Goal: Transaction & Acquisition: Purchase product/service

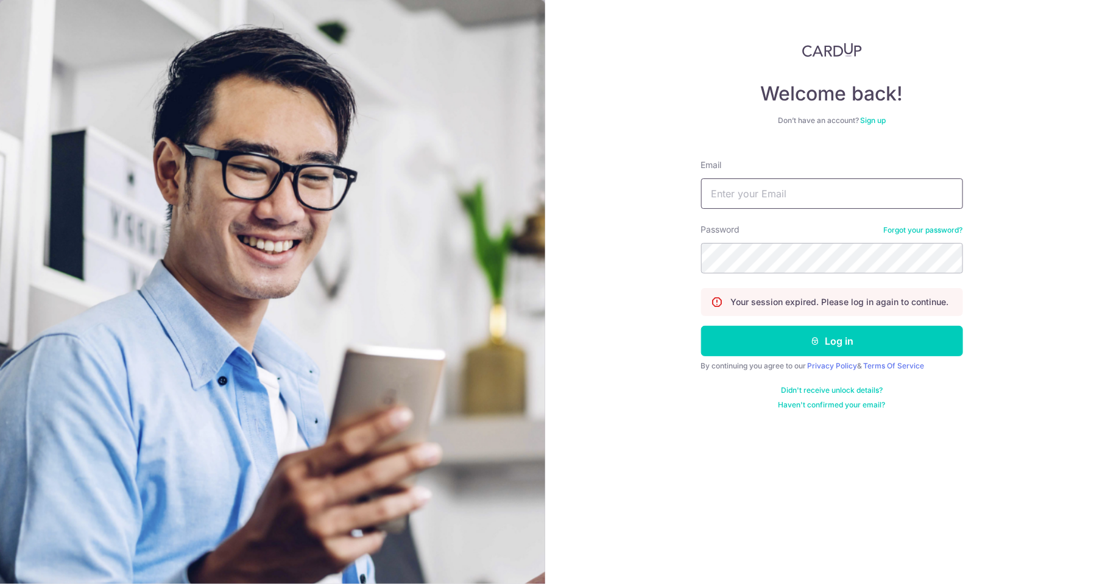
click at [844, 194] on input "Email" at bounding box center [832, 193] width 262 height 30
type input "limmeiyi88@gmail.com"
click at [701, 326] on button "Log in" at bounding box center [832, 341] width 262 height 30
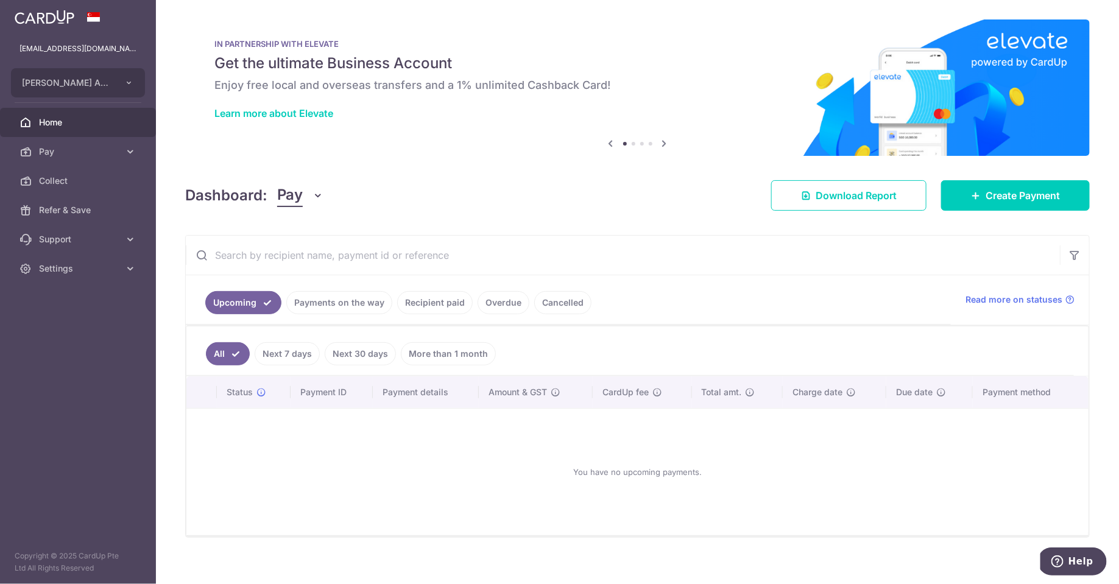
click at [347, 293] on link "Payments on the way" at bounding box center [339, 302] width 106 height 23
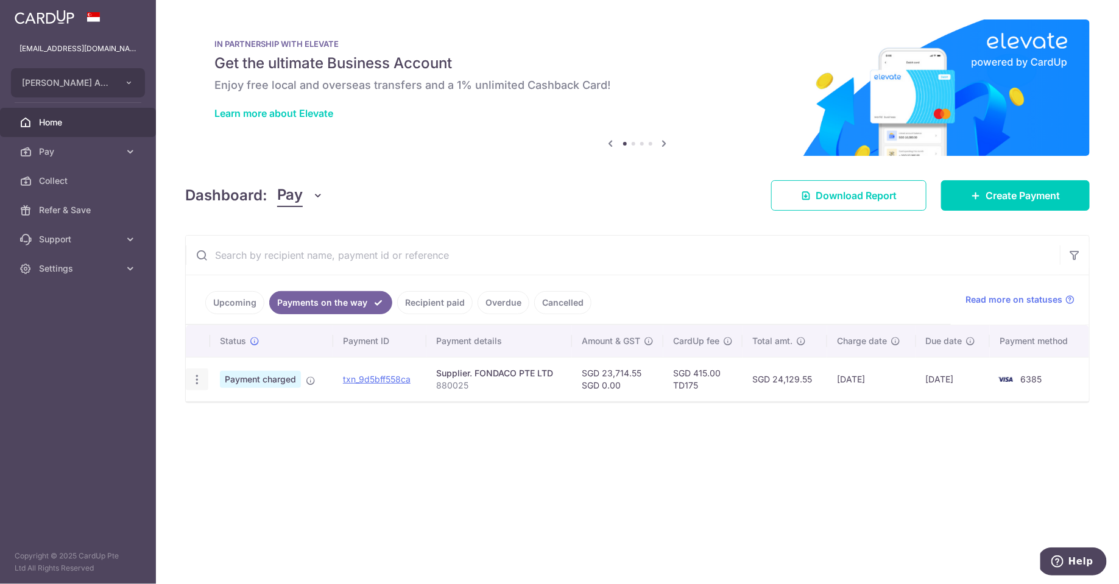
click at [193, 378] on icon "button" at bounding box center [197, 379] width 13 height 13
click at [467, 418] on div "Status Payment ID Payment details Amount & GST CardUp fee Total amt. Charge dat…" at bounding box center [637, 386] width 903 height 122
click at [76, 119] on span "Home" at bounding box center [79, 122] width 80 height 12
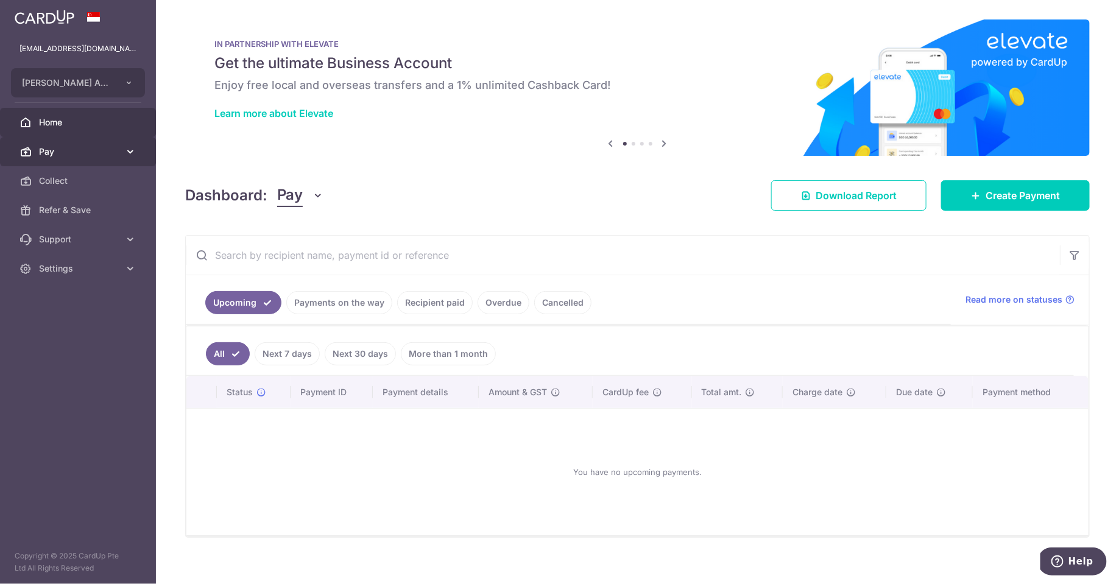
click at [82, 146] on span "Pay" at bounding box center [79, 152] width 80 height 12
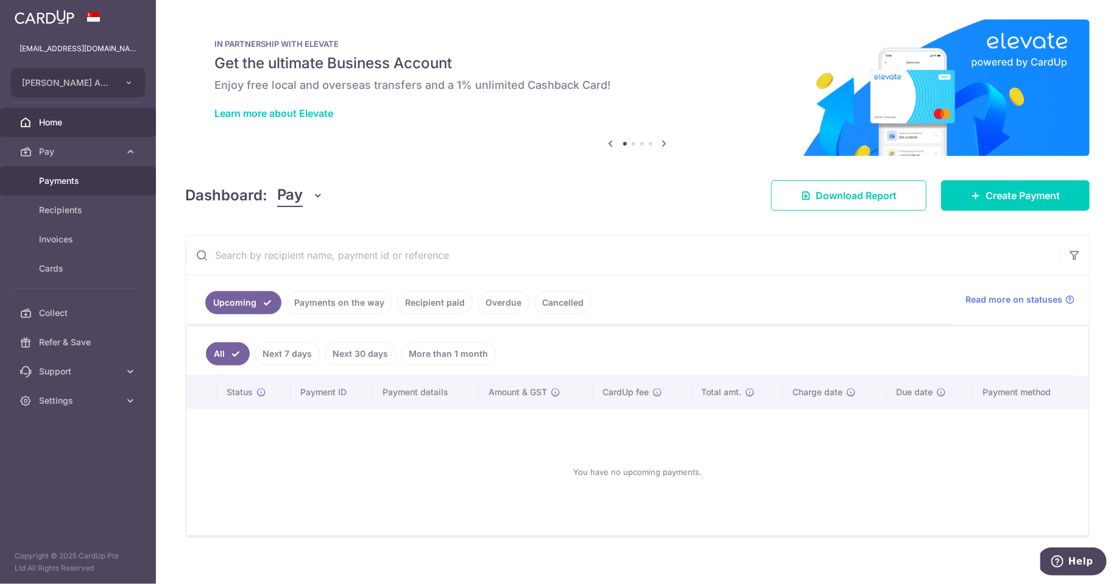
click at [69, 186] on span "Payments" at bounding box center [79, 181] width 80 height 12
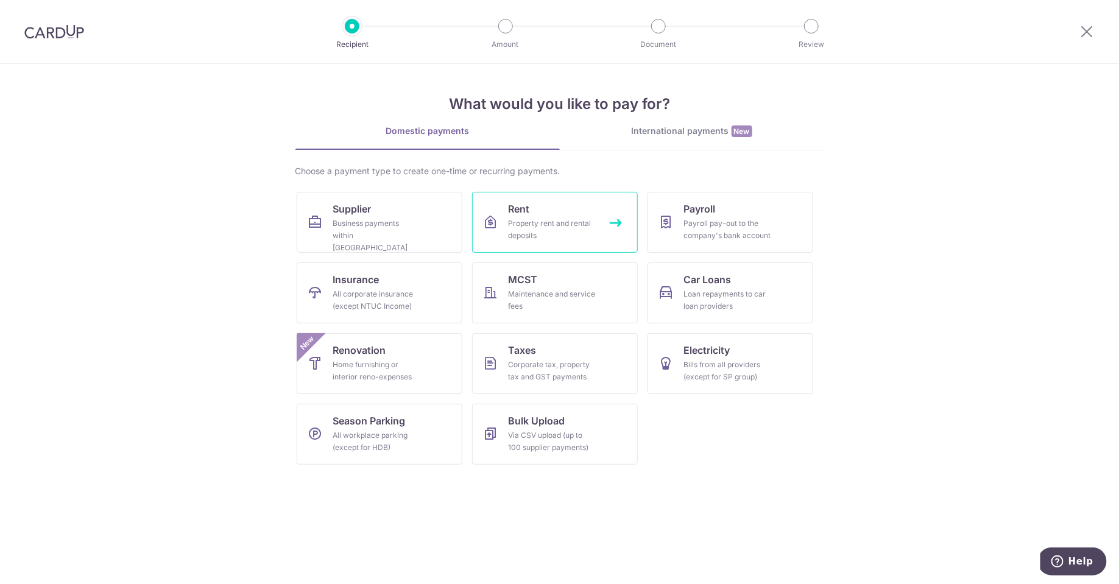
click at [518, 235] on div "Property rent and rental deposits" at bounding box center [553, 229] width 88 height 24
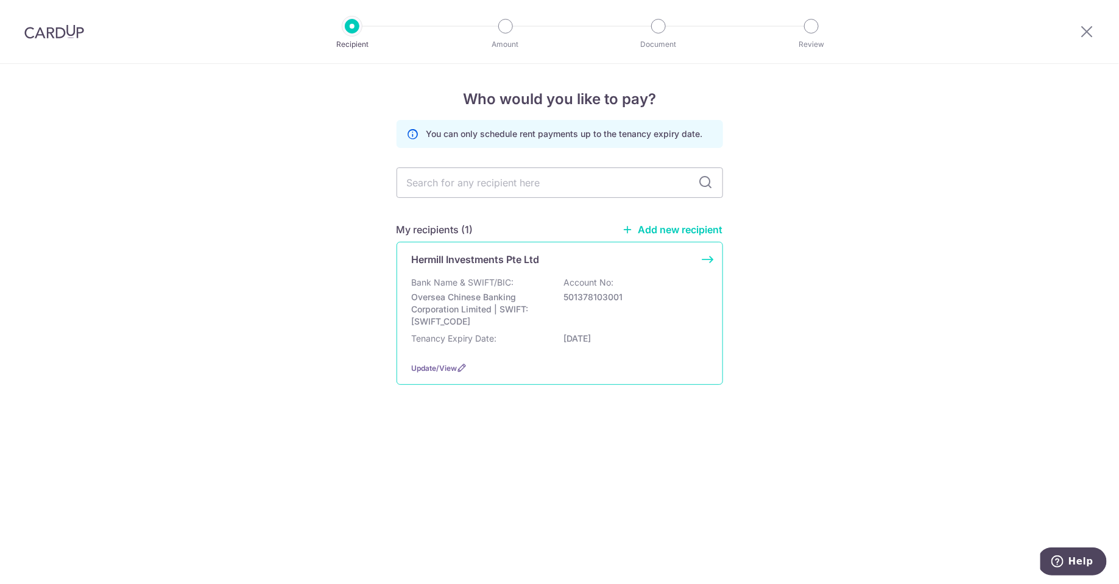
click at [562, 270] on div "Hermill Investments Pte Ltd Bank Name & SWIFT/BIC: Oversea Chinese Banking Corp…" at bounding box center [560, 313] width 326 height 143
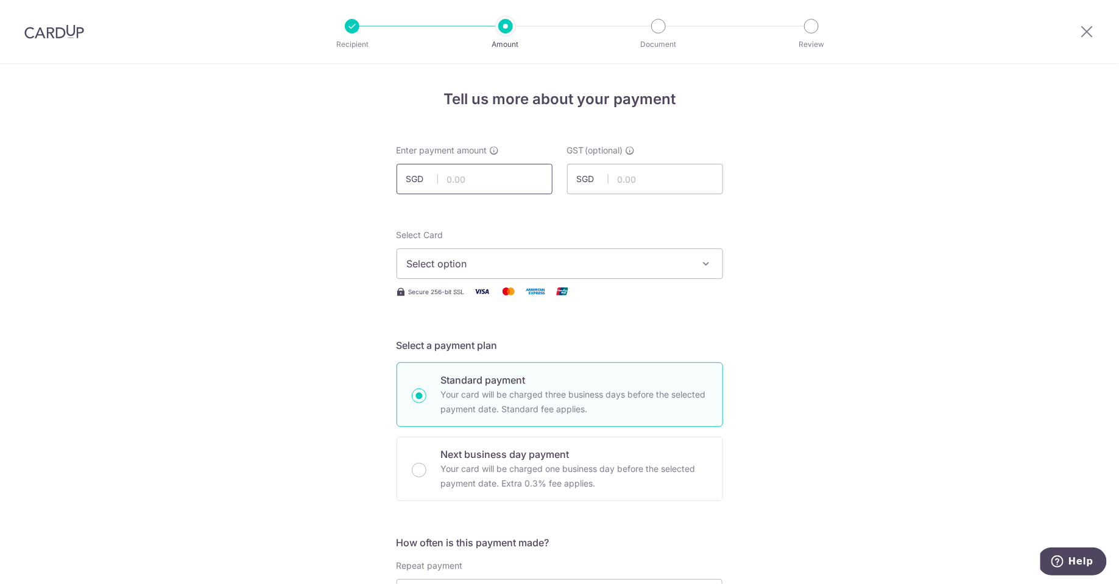
click at [463, 178] on input "text" at bounding box center [475, 179] width 156 height 30
type input "9,798.97"
click at [700, 263] on icon "button" at bounding box center [706, 264] width 12 height 12
click at [592, 333] on li "Your Cards" at bounding box center [559, 322] width 325 height 27
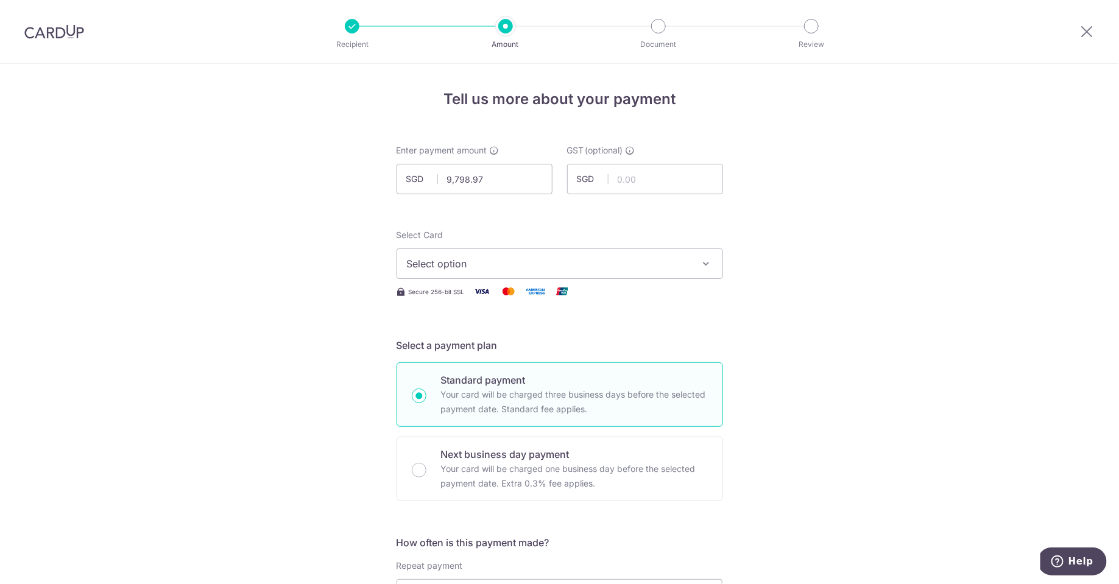
click at [572, 270] on span "Select option" at bounding box center [549, 263] width 284 height 15
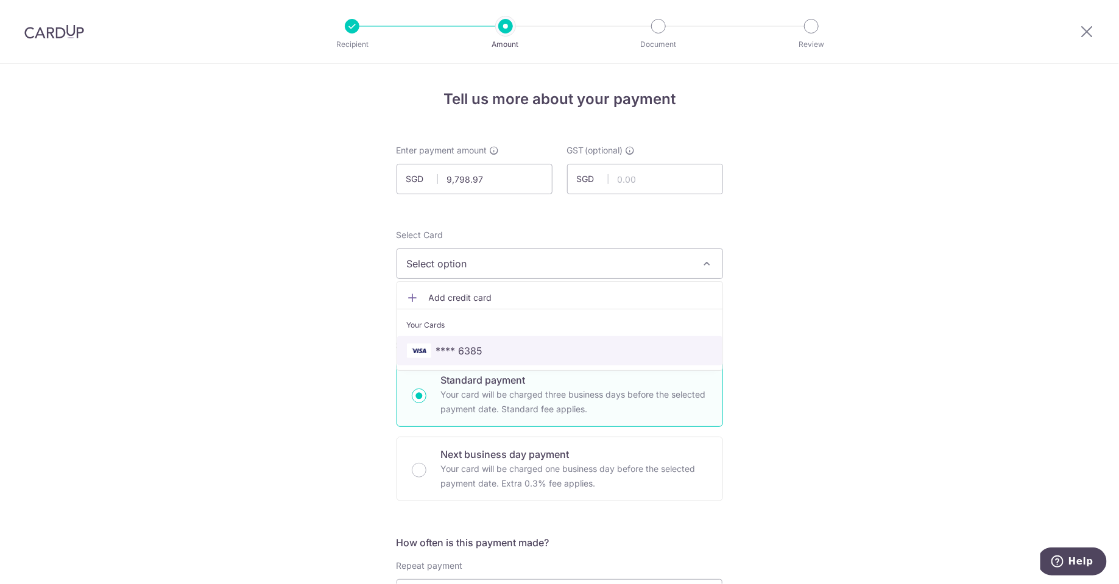
click at [532, 344] on span "**** 6385" at bounding box center [560, 351] width 306 height 15
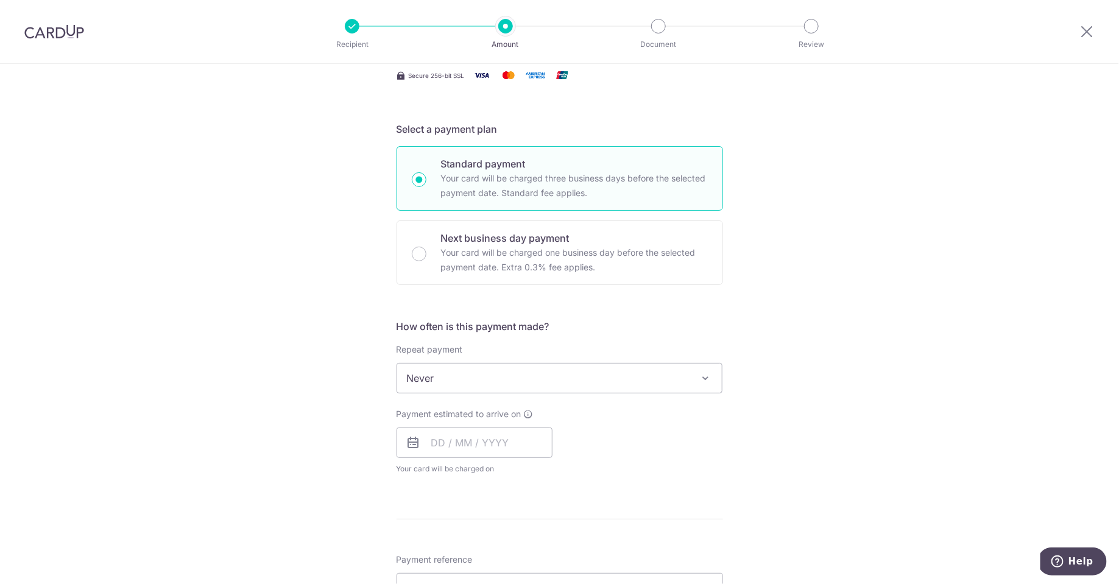
scroll to position [247, 0]
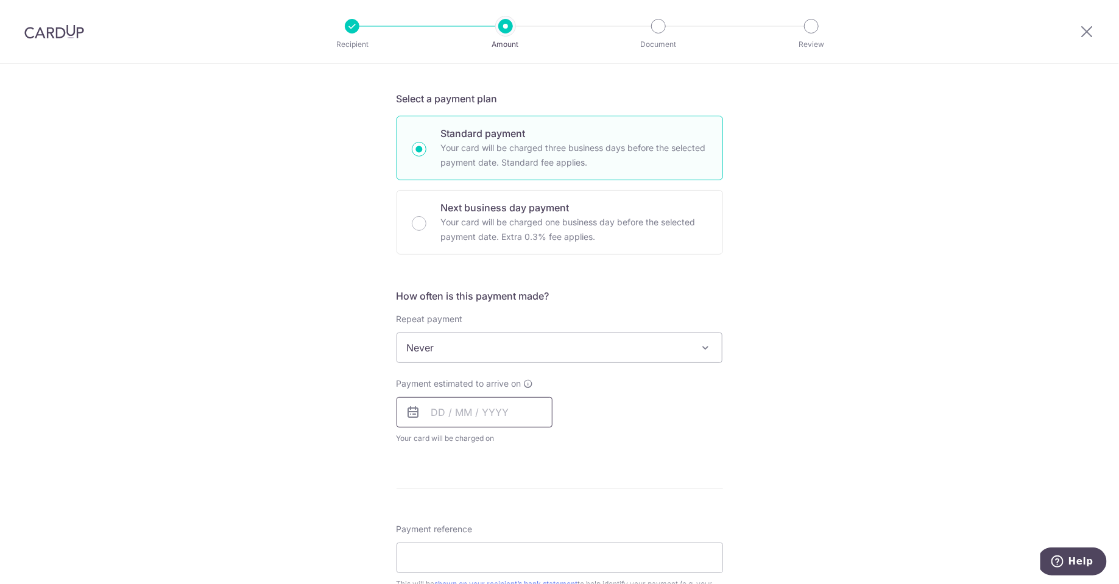
click at [451, 397] on input "text" at bounding box center [475, 412] width 156 height 30
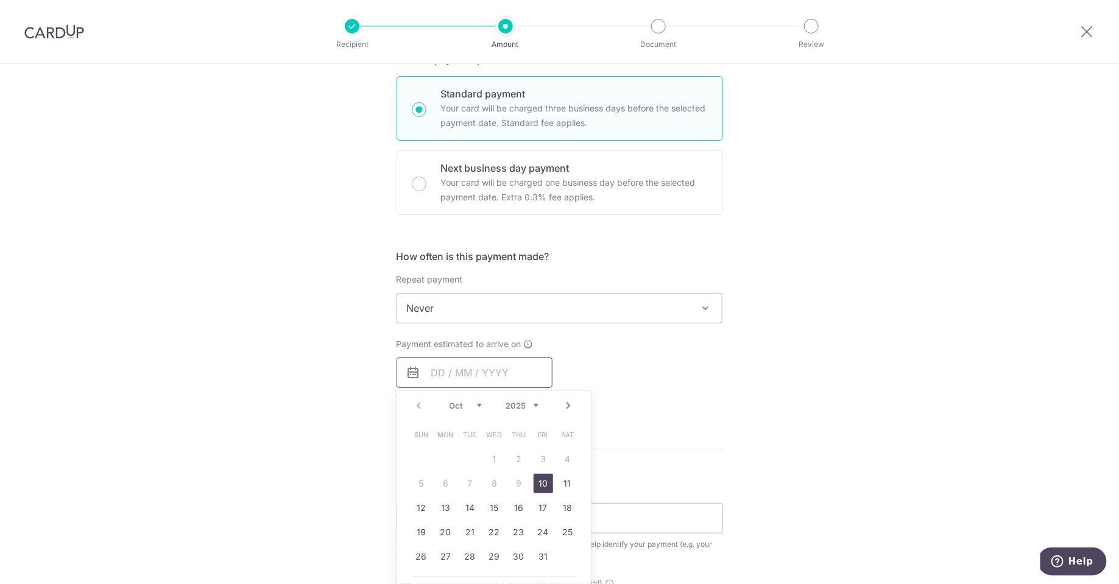
scroll to position [291, 0]
click at [536, 476] on link "10" at bounding box center [543, 478] width 19 height 19
type input "10/10/2025"
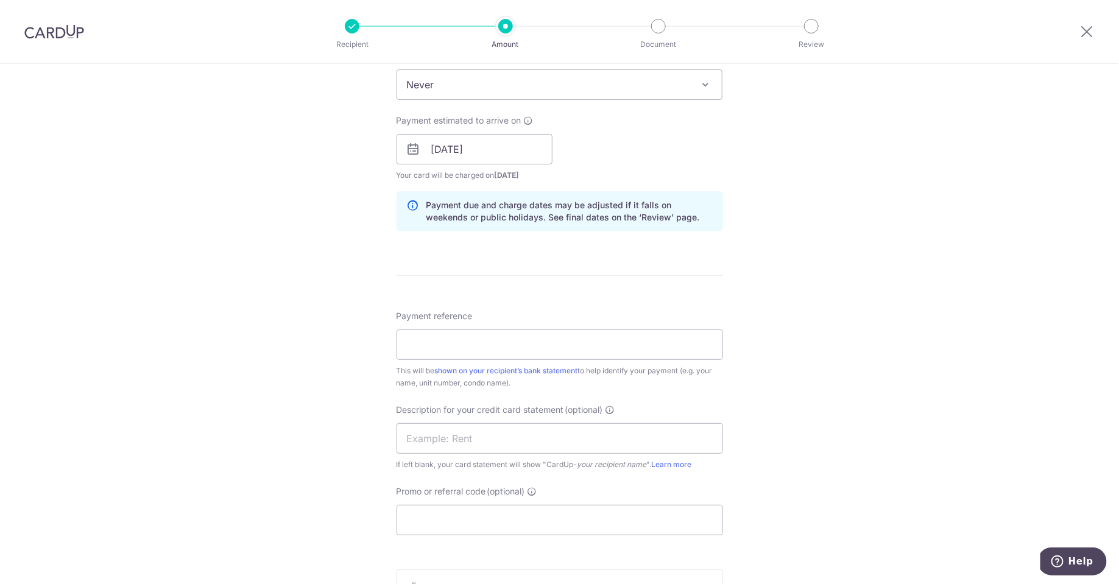
scroll to position [513, 0]
click at [587, 335] on input "Payment reference" at bounding box center [560, 341] width 326 height 30
click at [775, 308] on div "Tell us more about your payment Enter payment amount SGD 9,798.97 9798.97 GST (…" at bounding box center [559, 166] width 1119 height 1233
click at [516, 153] on input "10/10/2025" at bounding box center [475, 145] width 156 height 30
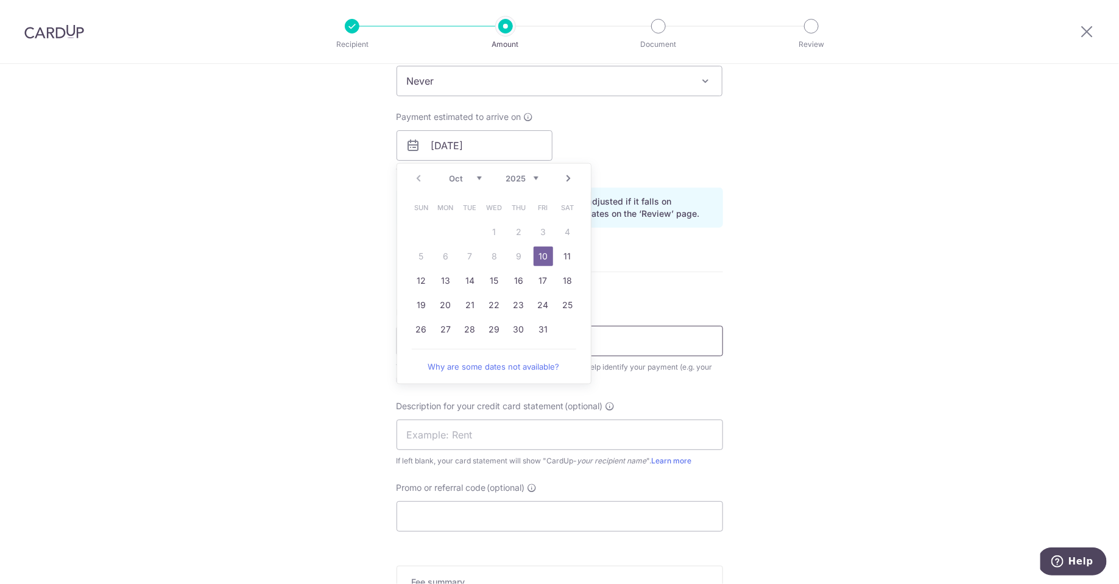
click at [655, 348] on input "Payment reference" at bounding box center [560, 341] width 326 height 30
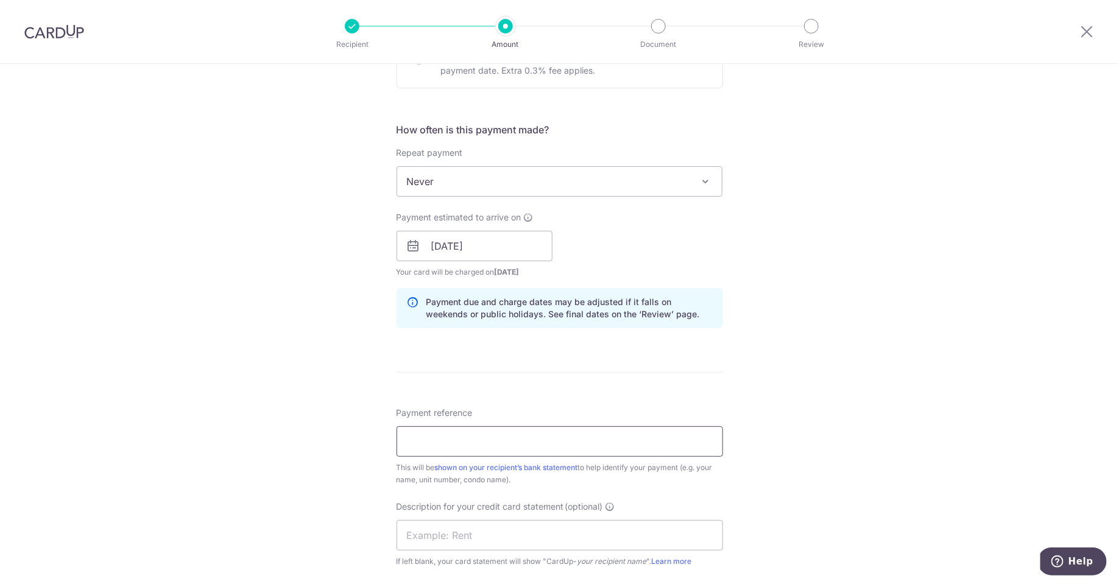
scroll to position [414, 0]
drag, startPoint x: 524, startPoint y: 438, endPoint x: 486, endPoint y: 437, distance: 37.8
click at [486, 437] on input "09-02 Invoice 25030056" at bounding box center [560, 440] width 326 height 30
type input "09-02 Invoice 25100055"
click at [523, 540] on input "text" at bounding box center [560, 534] width 326 height 30
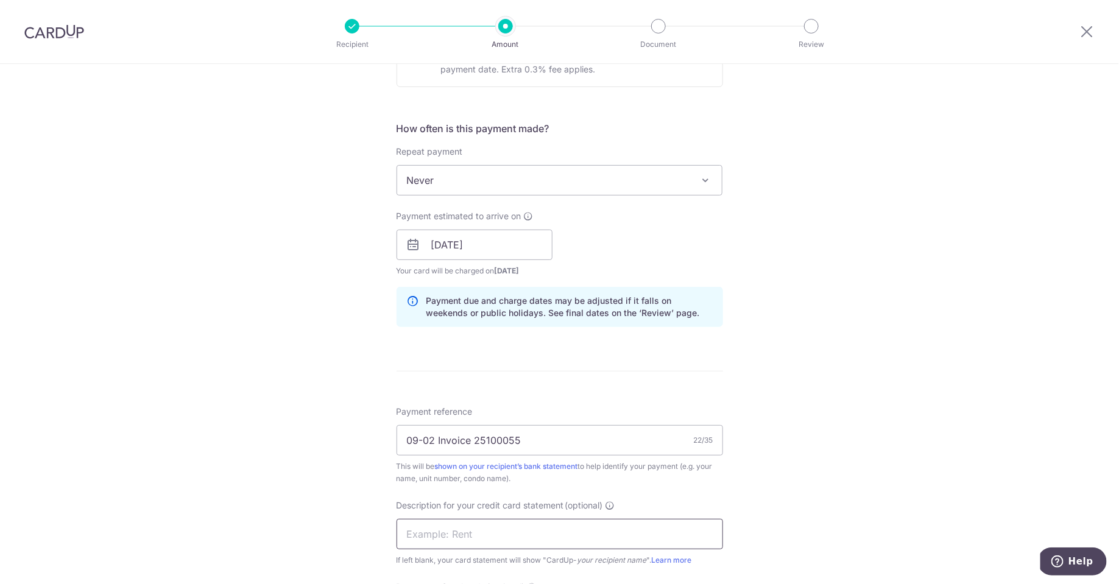
type input "09 02 Dr KL"
click at [442, 440] on input "09-02 Invoice 25100055" at bounding box center [560, 440] width 326 height 30
click at [799, 501] on div "Tell us more about your payment Enter payment amount SGD 9,798.97 9798.97 GST (…" at bounding box center [559, 266] width 1119 height 1233
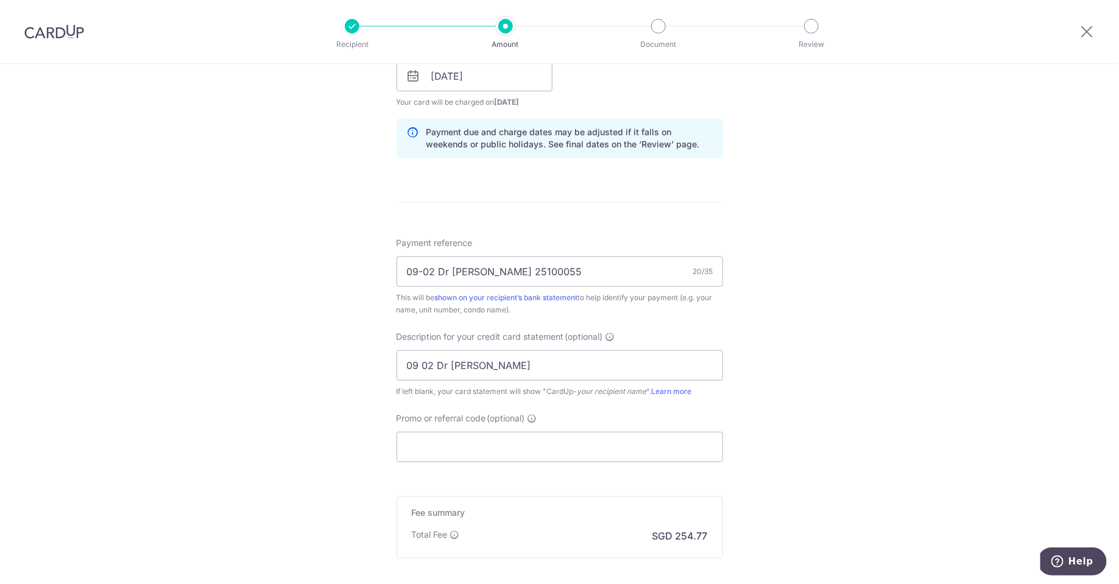
scroll to position [589, 0]
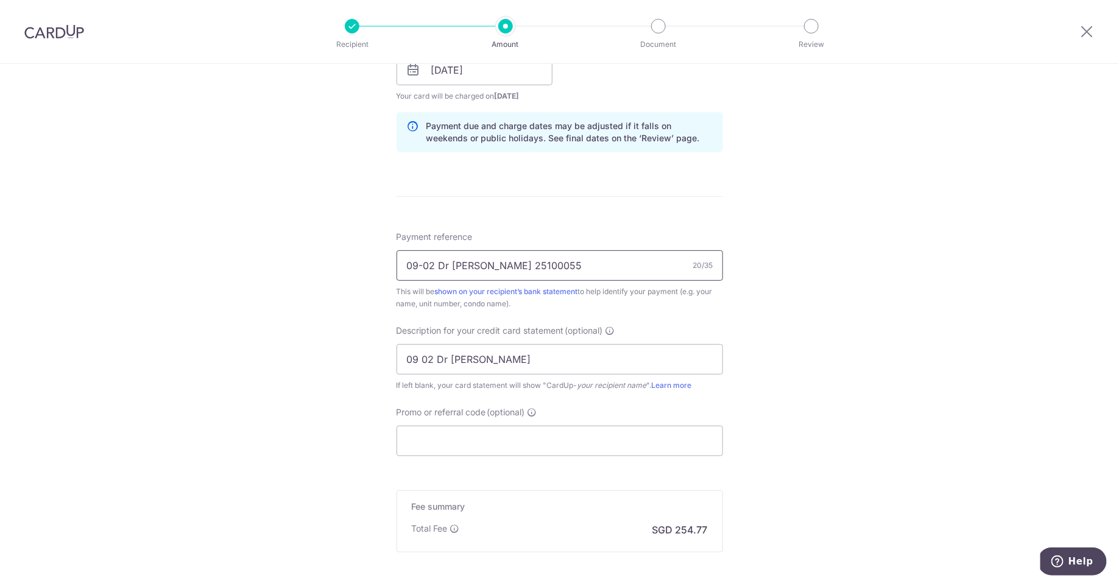
click at [465, 264] on input "09-02 Dr KL 25100055" at bounding box center [560, 265] width 326 height 30
click at [786, 419] on div "Tell us more about your payment Enter payment amount SGD 9,798.97 9798.97 GST (…" at bounding box center [559, 91] width 1119 height 1233
click at [423, 259] on input "09-02 Dr KL Invoice 25100055" at bounding box center [560, 265] width 326 height 30
type input "09 02 Dr KL Invoice 25100055"
click at [791, 454] on div "Tell us more about your payment Enter payment amount SGD 9,798.97 9798.97 GST (…" at bounding box center [559, 91] width 1119 height 1233
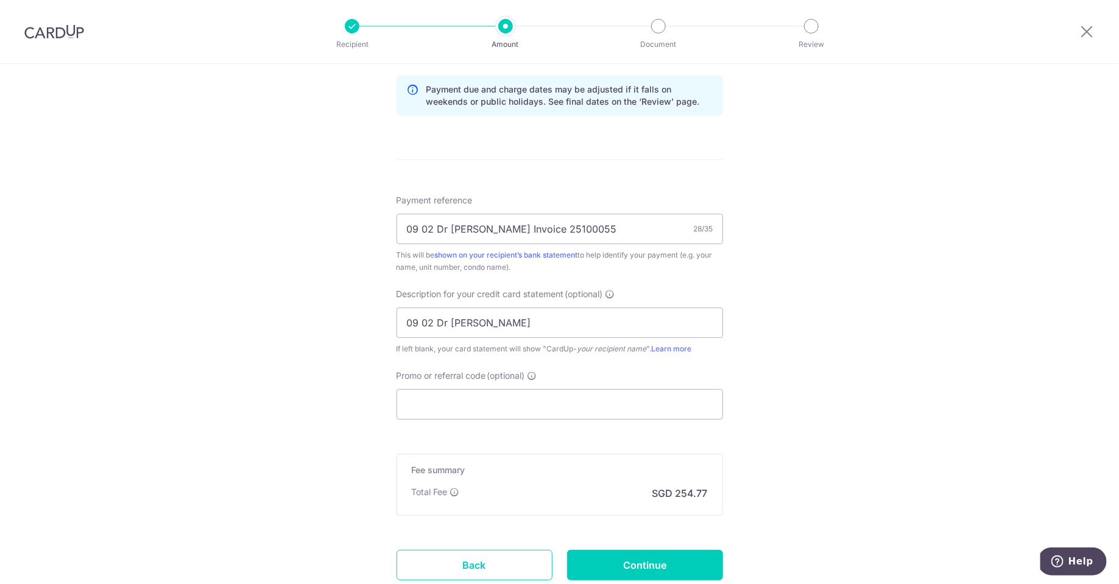
scroll to position [635, 0]
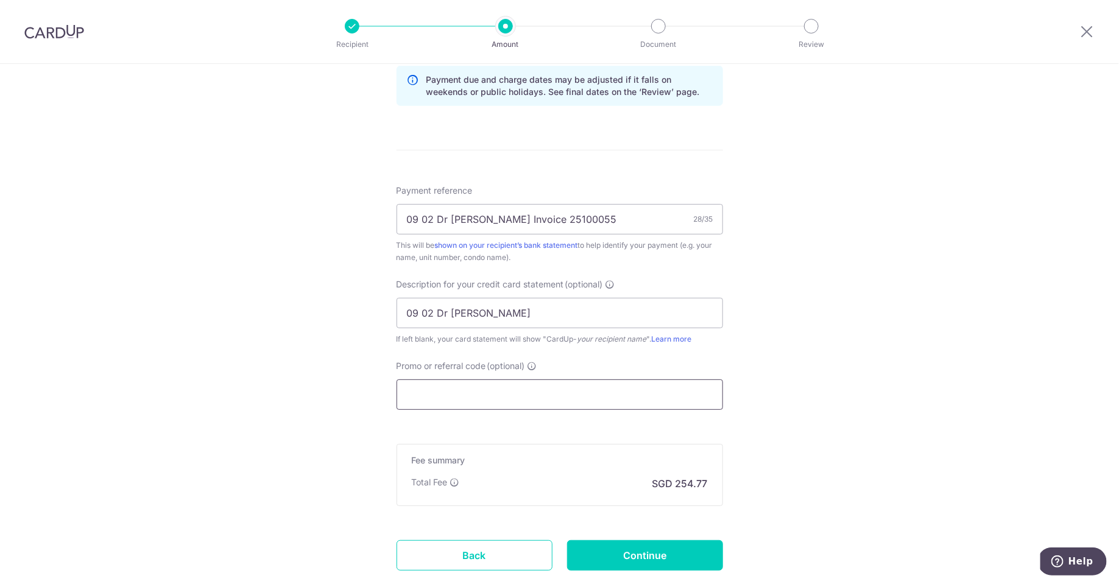
click at [651, 397] on input "Promo or referral code (optional)" at bounding box center [560, 394] width 326 height 30
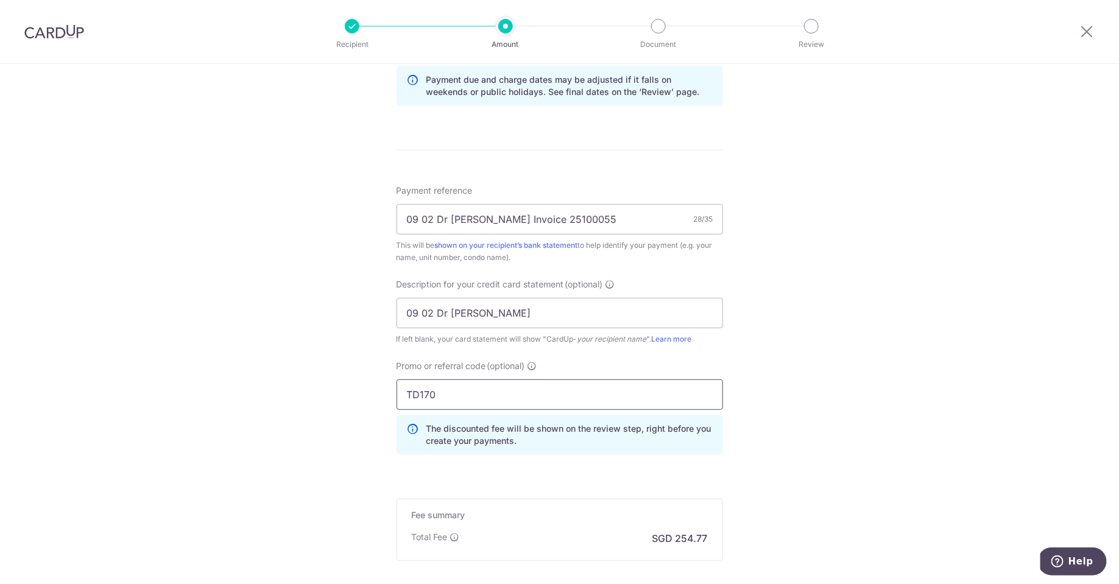
type input "TD170"
click at [888, 408] on div "Tell us more about your payment Enter payment amount SGD 9,798.97 9798.97 GST (…" at bounding box center [559, 73] width 1119 height 1288
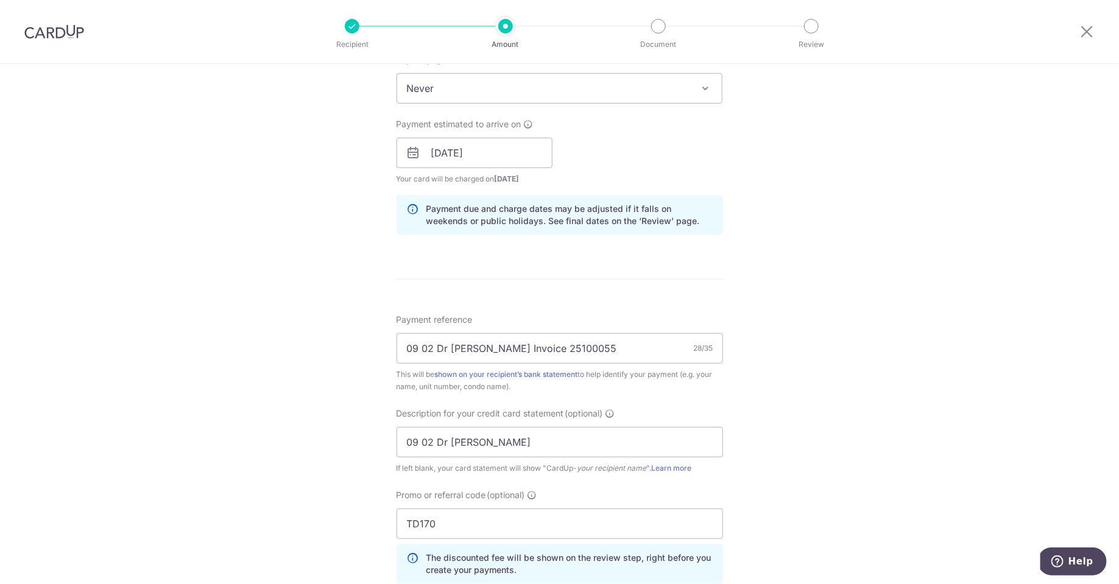
scroll to position [510, 0]
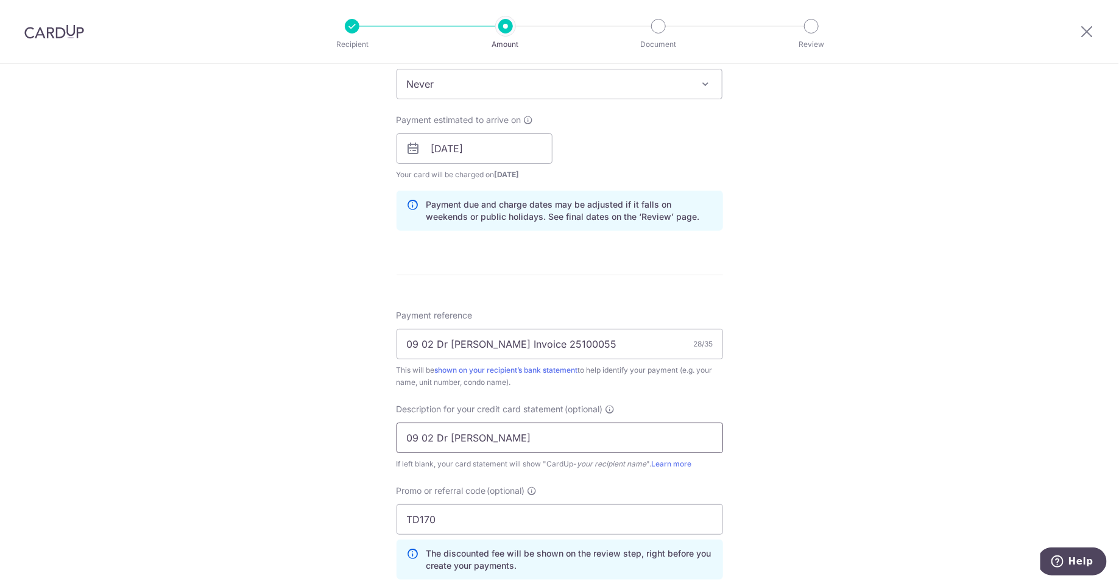
click at [604, 427] on input "09 02 Dr KL" at bounding box center [560, 438] width 326 height 30
click at [492, 439] on input "09 02 Dr KL" at bounding box center [560, 438] width 326 height 30
click at [450, 434] on input "09 02 Dr KL Oct" at bounding box center [560, 438] width 326 height 30
type input "09 02 DrKLOct25"
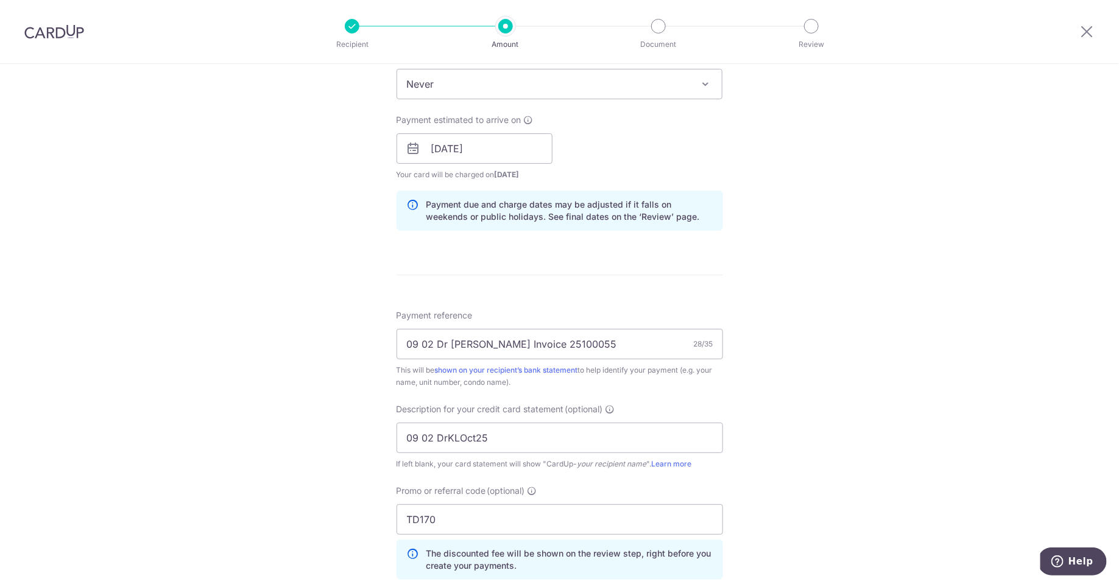
click at [863, 479] on div "Tell us more about your payment Enter payment amount SGD 9,798.97 9798.97 GST (…" at bounding box center [559, 198] width 1119 height 1288
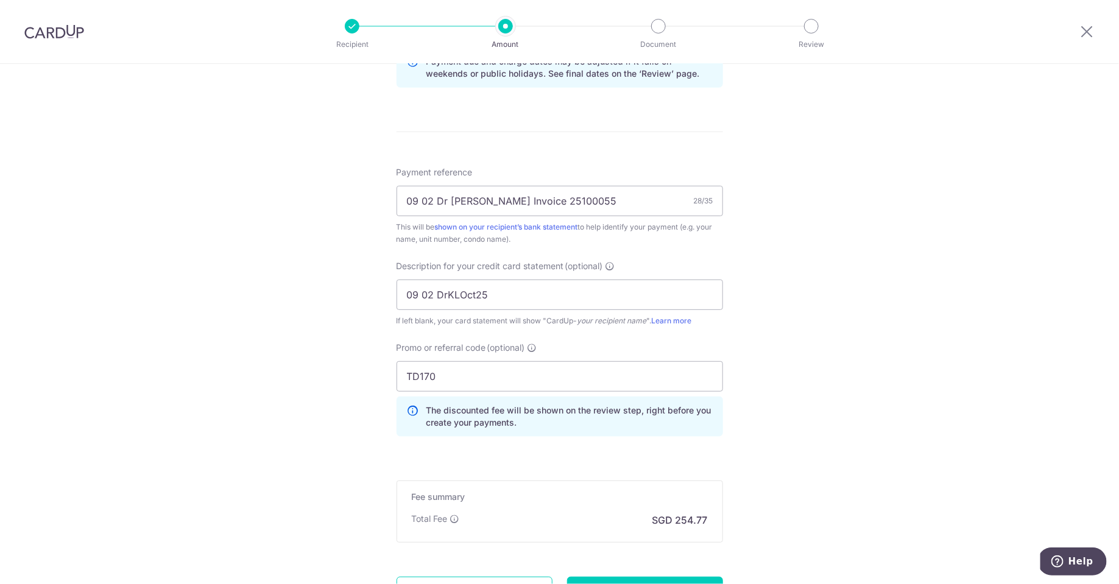
scroll to position [647, 0]
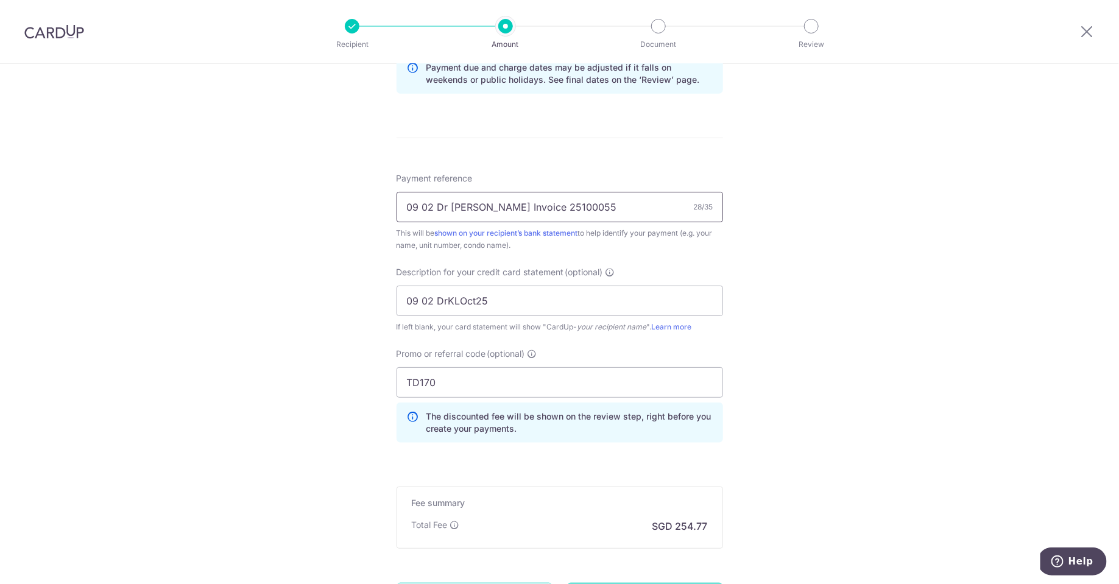
click at [584, 205] on input "09 02 Dr KL Invoice 25100055" at bounding box center [560, 207] width 326 height 30
type input "09 02 Dr [PERSON_NAME] Invoice 25100055 [DATE]"
click at [906, 443] on div "Tell us more about your payment Enter payment amount SGD 9,798.97 9798.97 GST (…" at bounding box center [559, 60] width 1119 height 1288
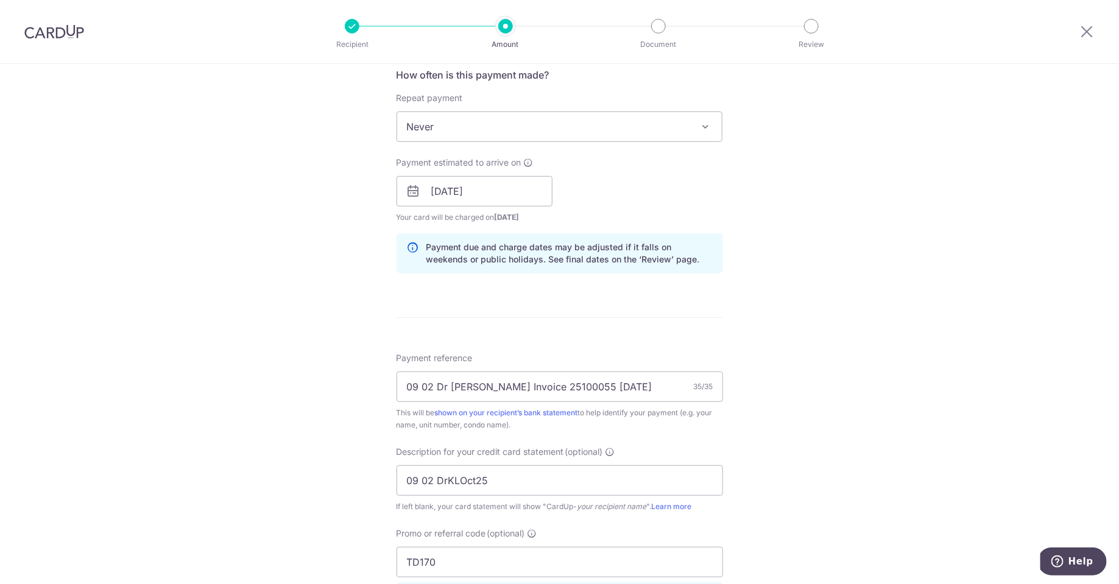
scroll to position [0, 0]
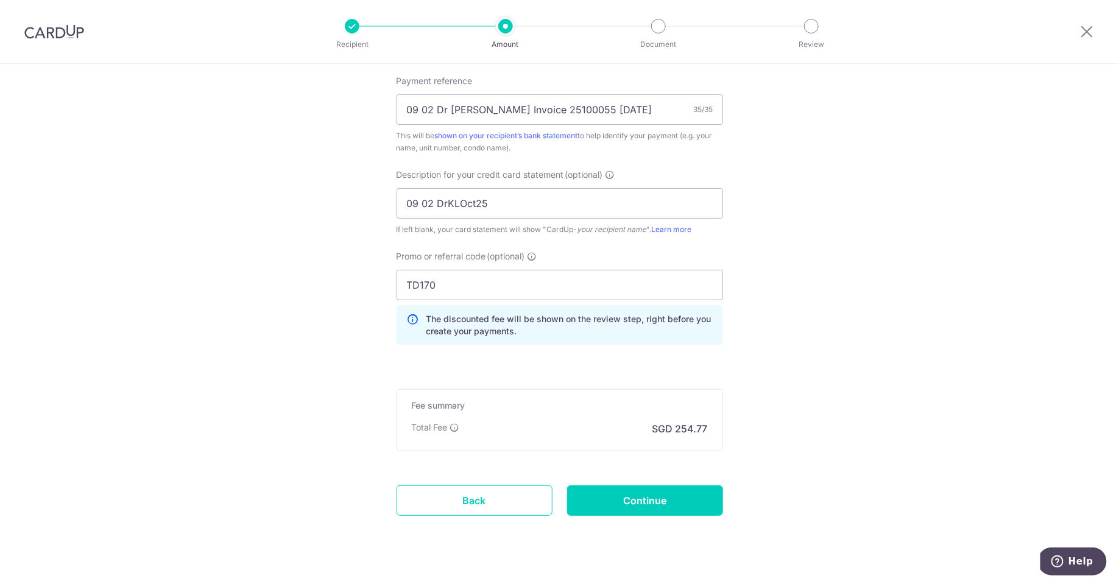
scroll to position [764, 0]
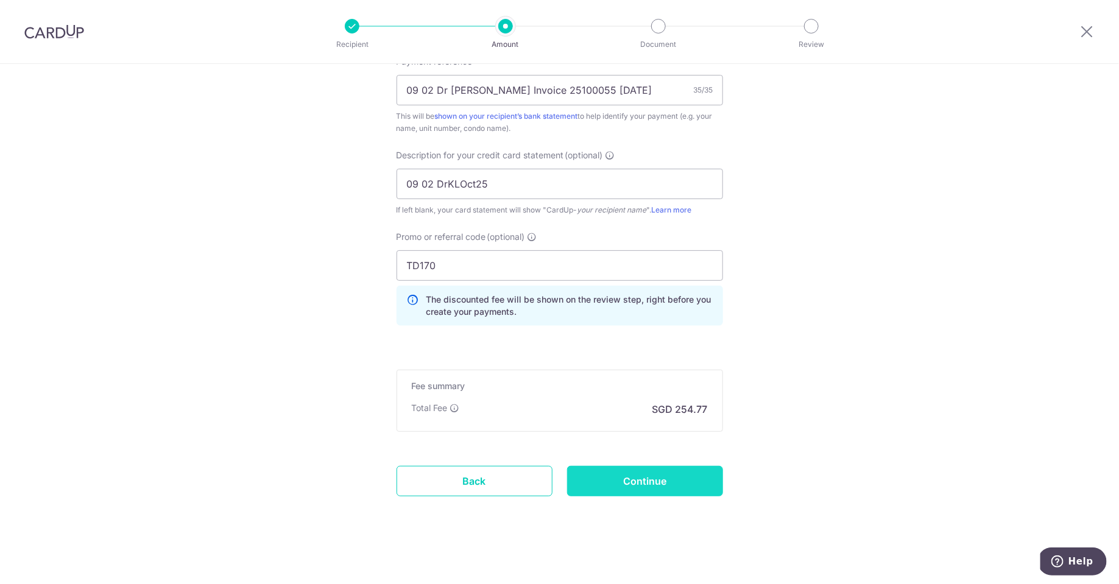
click at [663, 466] on input "Continue" at bounding box center [645, 481] width 156 height 30
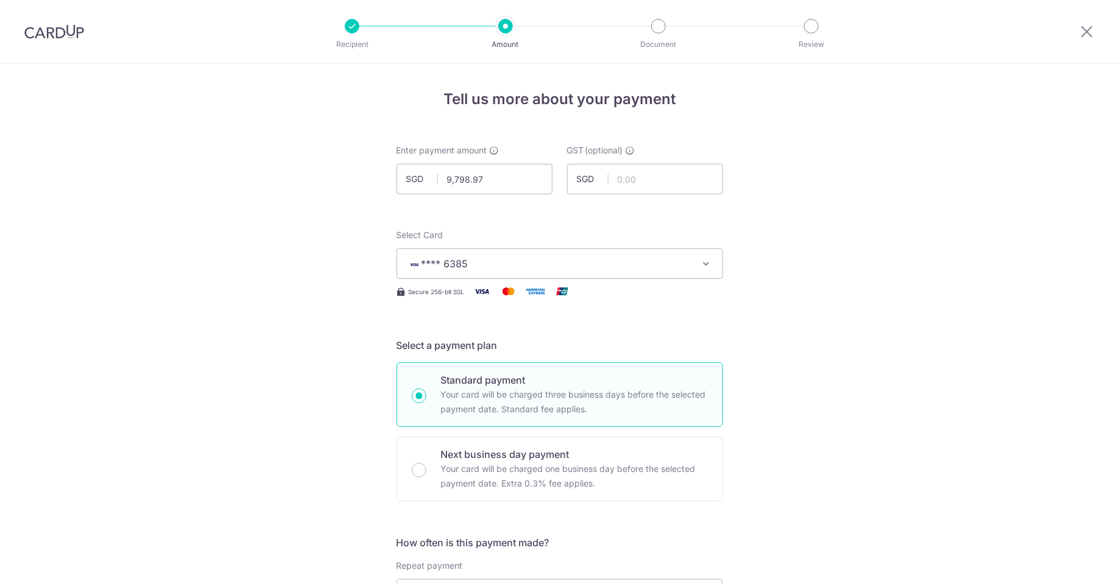
scroll to position [781, 0]
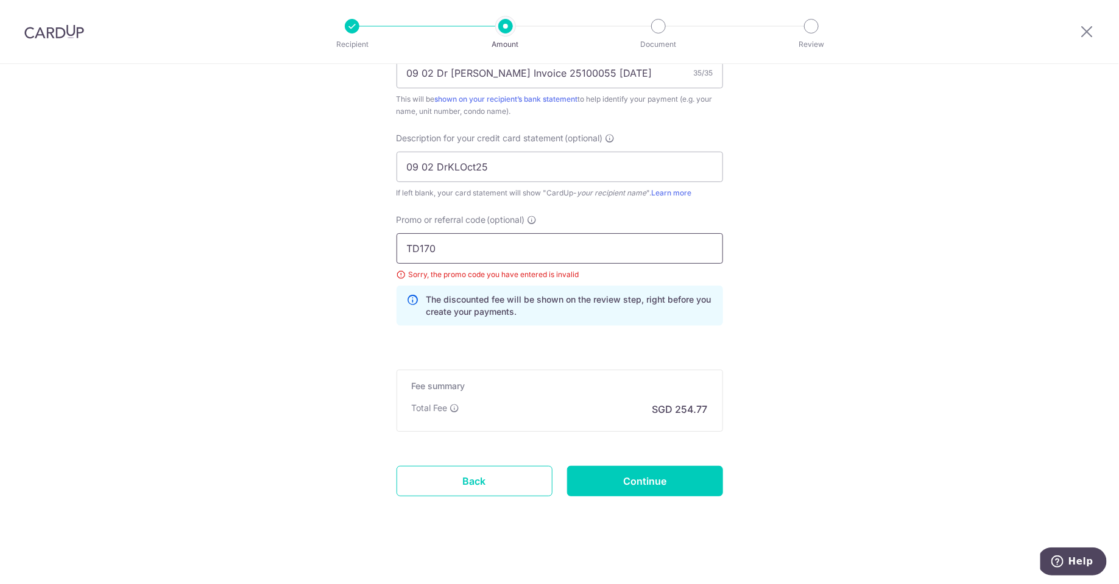
click at [512, 247] on input "TD170" at bounding box center [560, 248] width 326 height 30
type input "T"
type input "TD170"
click at [643, 487] on input "Continue" at bounding box center [645, 481] width 156 height 30
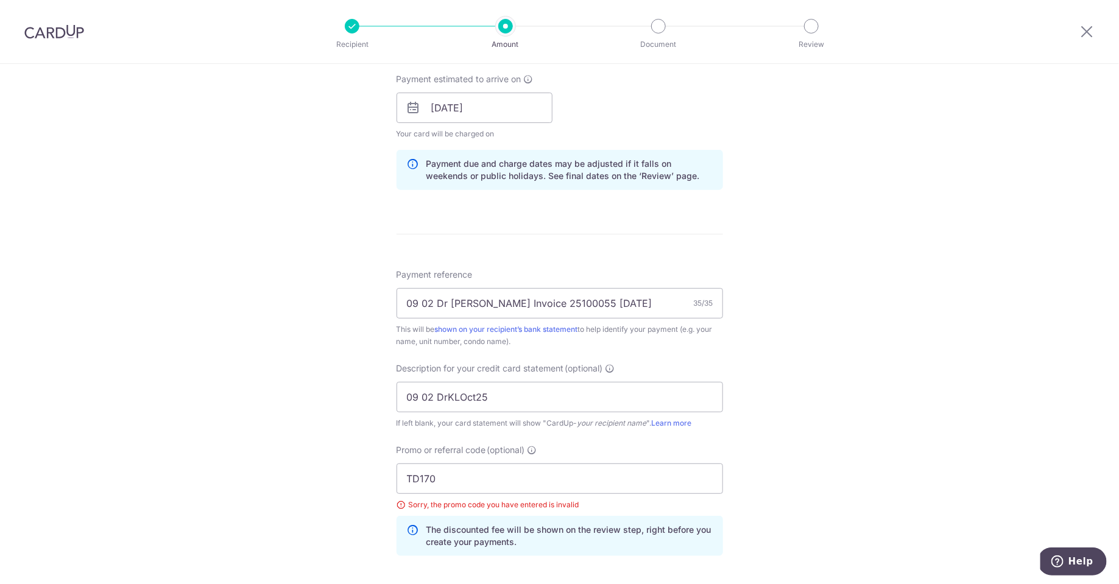
scroll to position [542, 0]
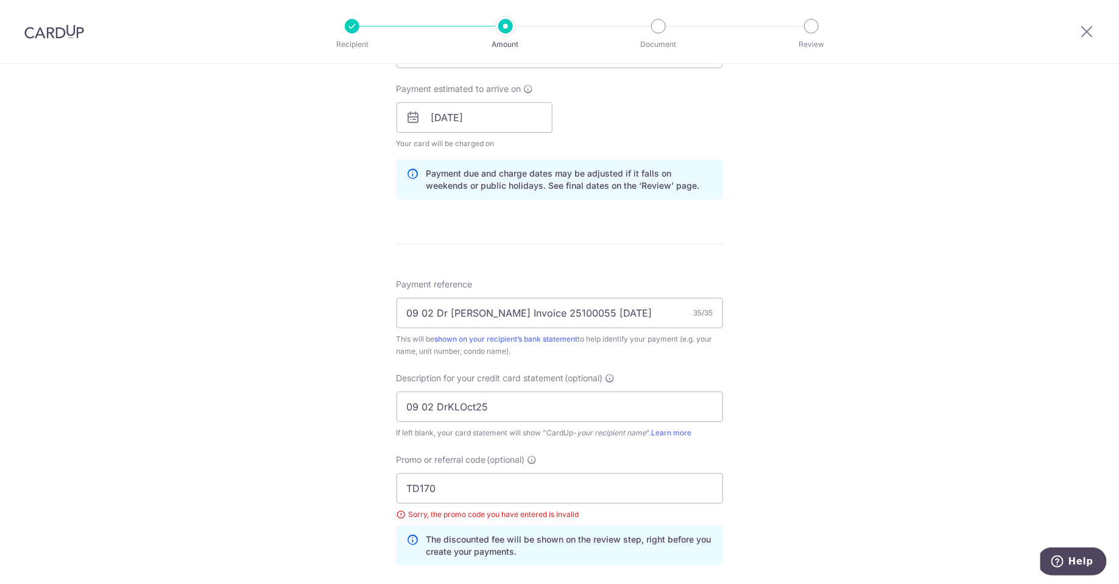
click at [865, 275] on div "Tell us more about your payment Enter payment amount SGD 9,798.97 9798.97 GST (…" at bounding box center [559, 174] width 1119 height 1305
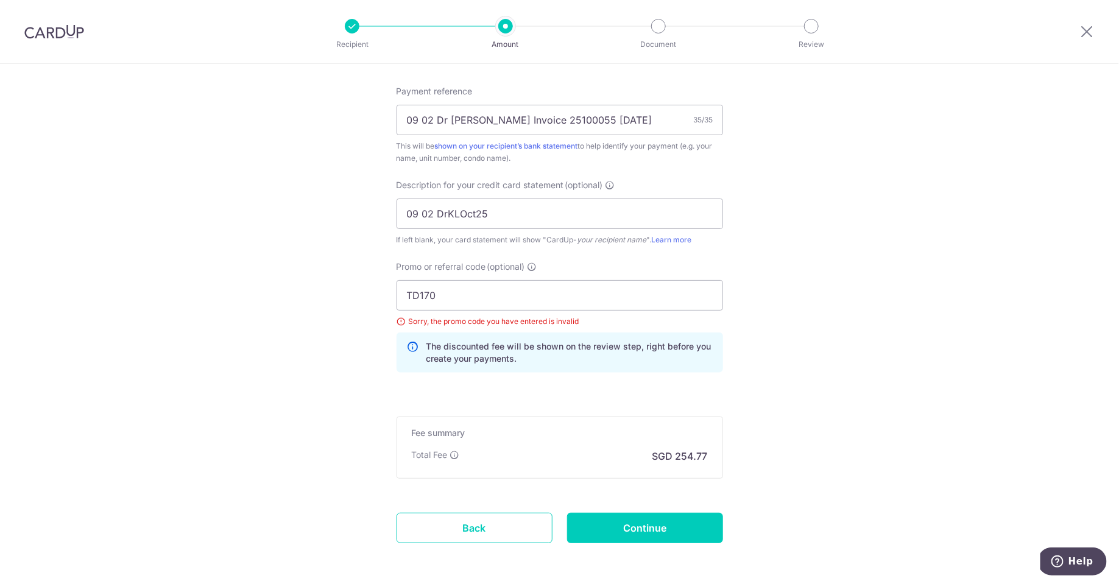
scroll to position [732, 0]
click at [618, 299] on input "TD170" at bounding box center [560, 298] width 326 height 30
type input "TD168"
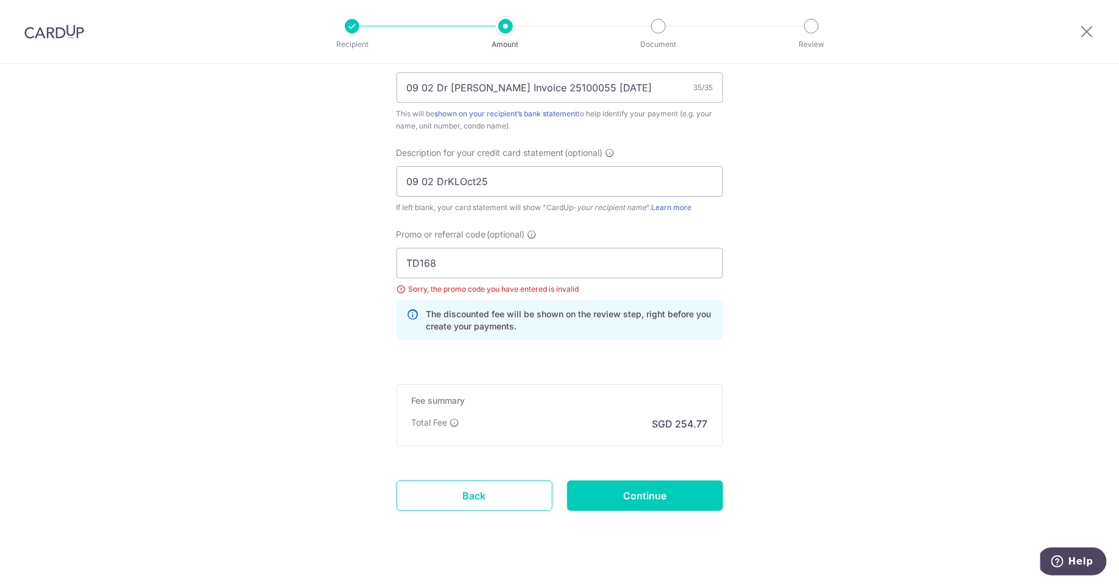
scroll to position [762, 0]
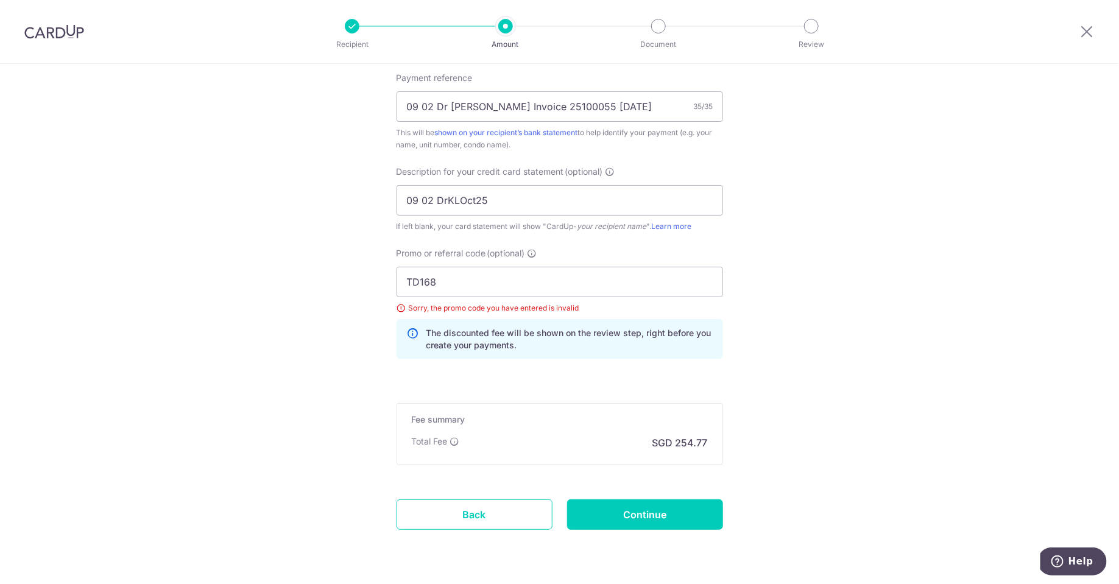
scroll to position [781, 0]
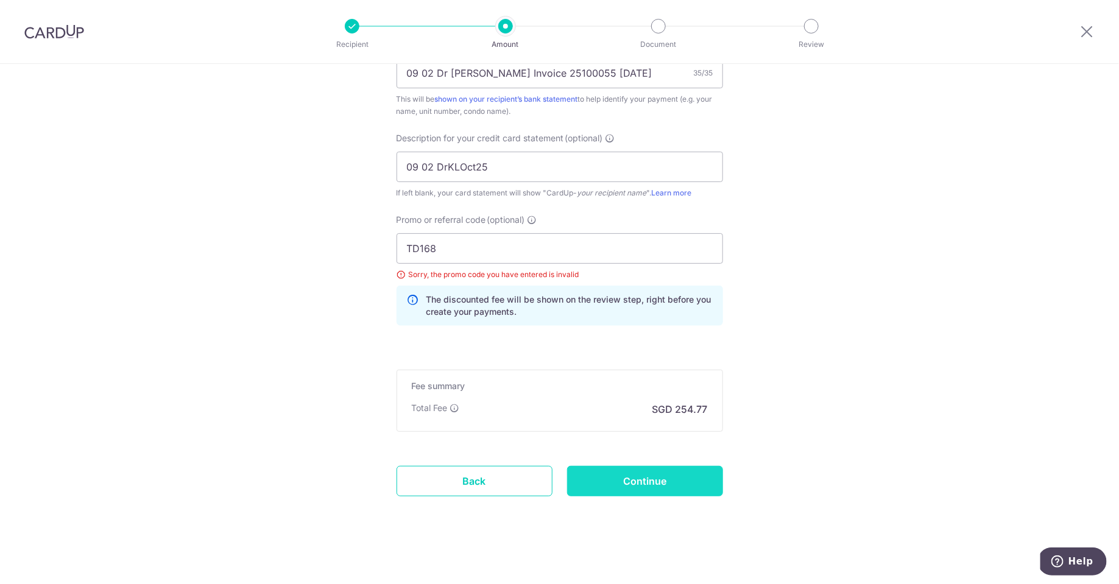
click at [670, 468] on input "Continue" at bounding box center [645, 481] width 156 height 30
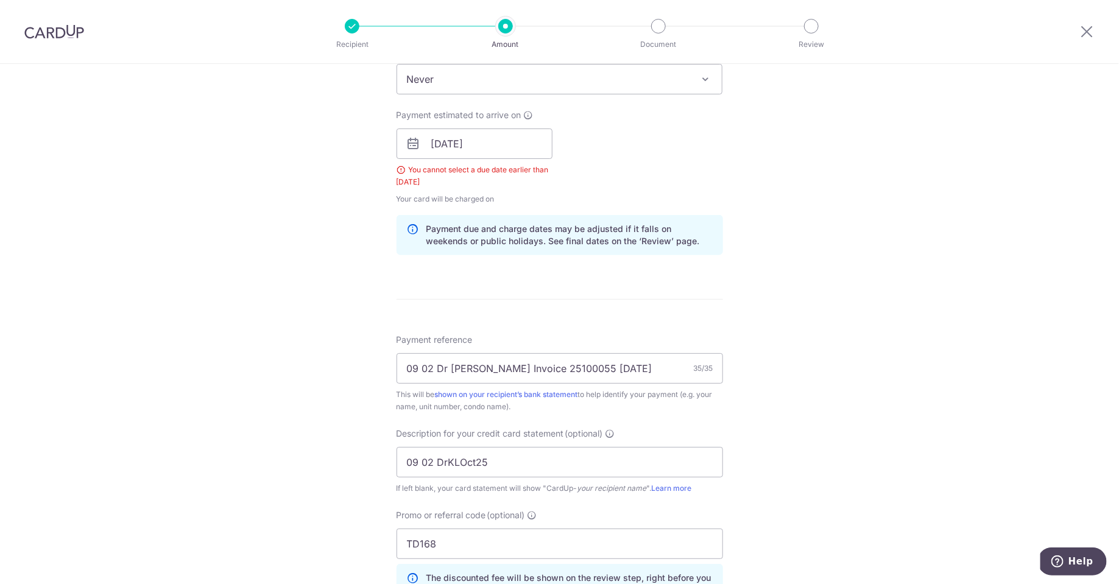
scroll to position [513, 0]
click at [516, 143] on input "[DATE]" at bounding box center [475, 146] width 156 height 30
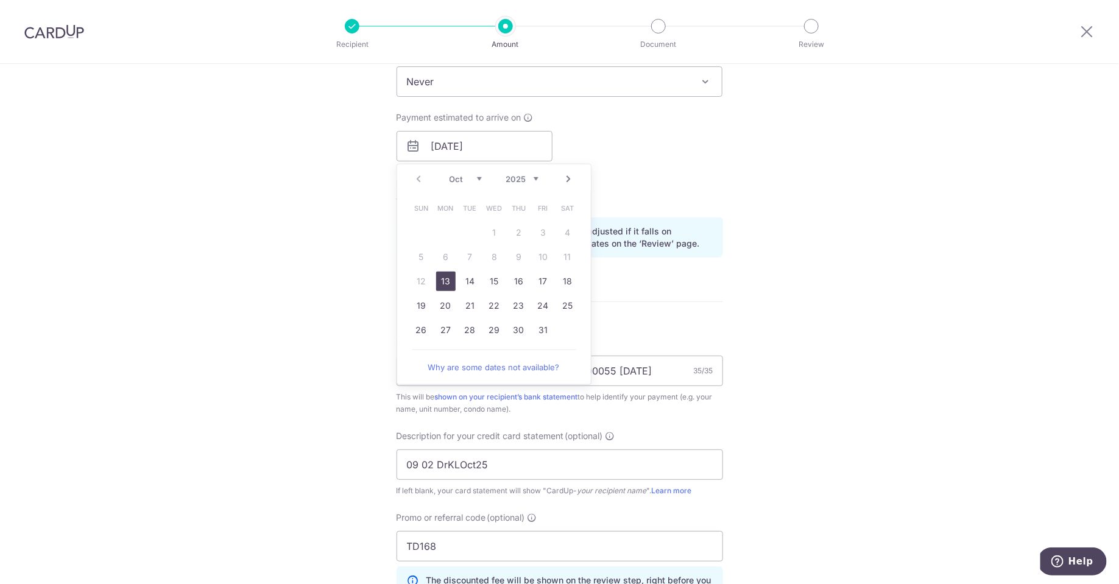
click at [844, 356] on div "Tell us more about your payment Enter payment amount SGD 9,798.97 9798.97 GST (…" at bounding box center [559, 210] width 1119 height 1318
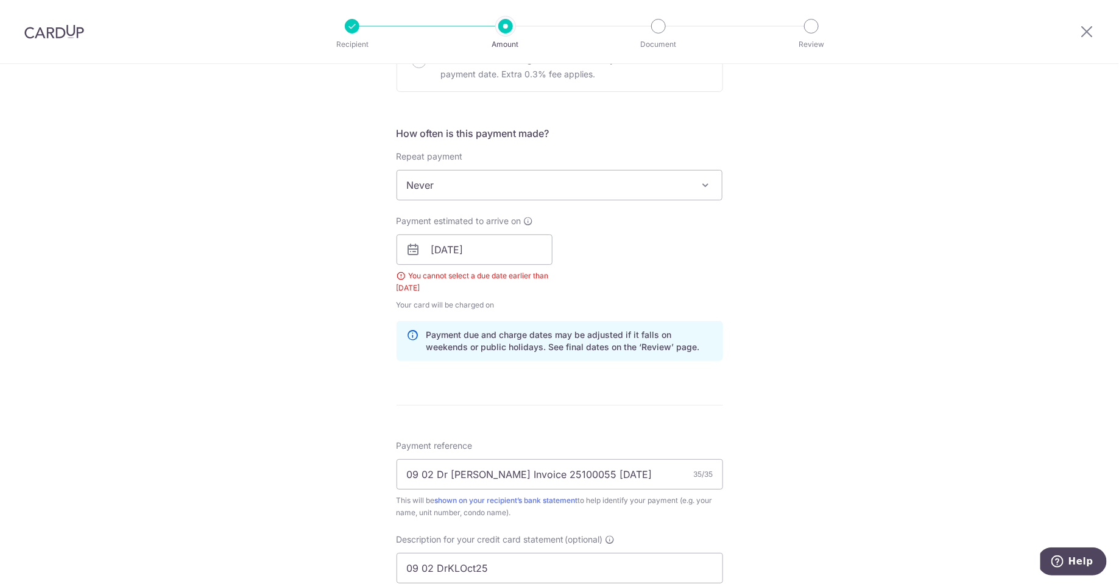
scroll to position [291, 0]
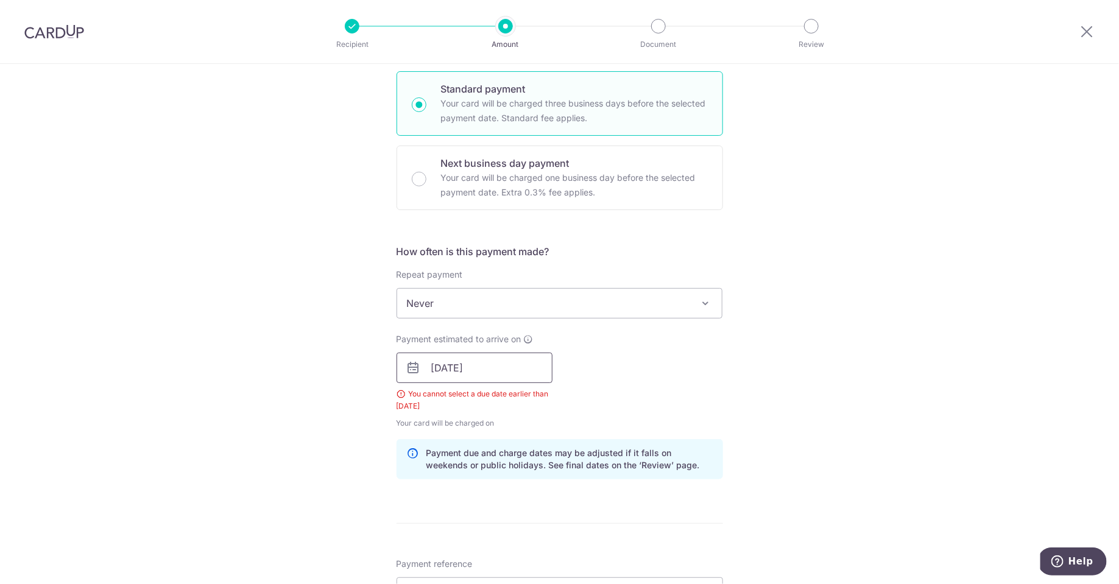
click at [502, 373] on input "10/10/2025" at bounding box center [475, 368] width 156 height 30
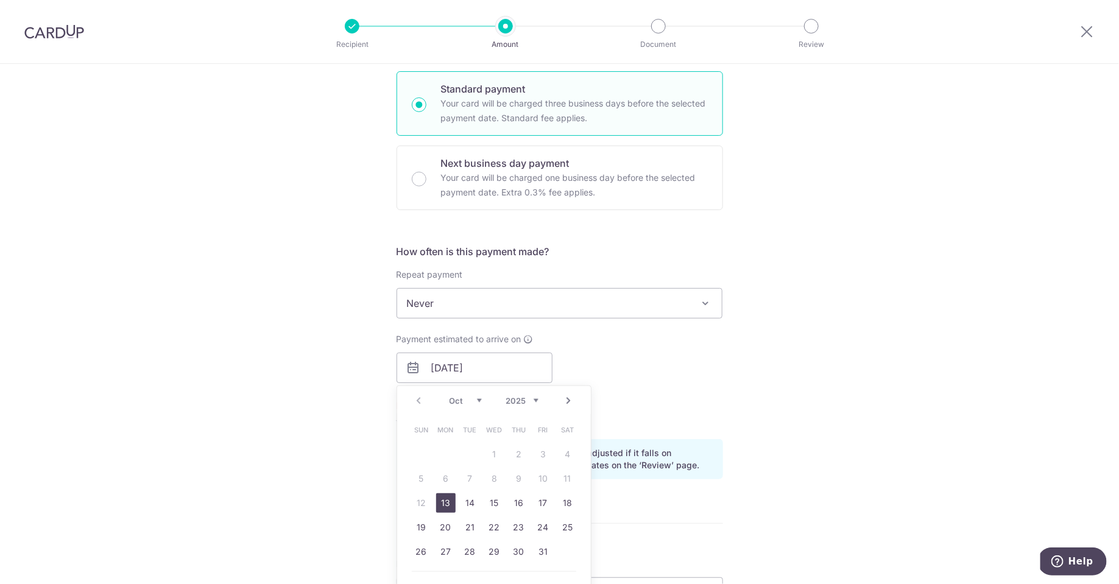
click at [765, 418] on div "Tell us more about your payment Enter payment amount SGD 9,798.97 9798.97 GST (…" at bounding box center [559, 432] width 1119 height 1318
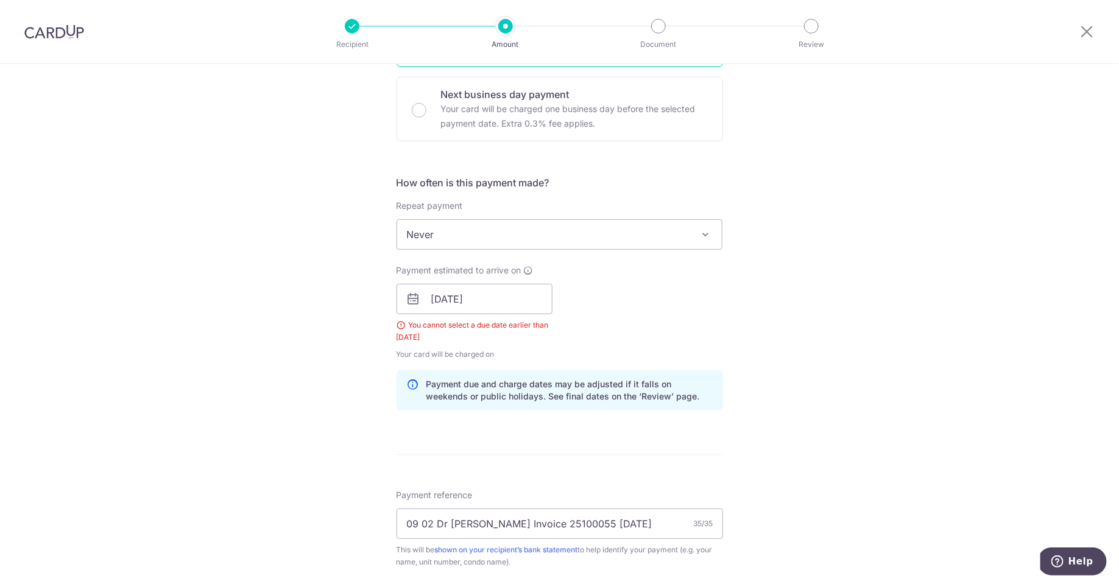
scroll to position [361, 0]
click at [501, 290] on input "10/10/2025" at bounding box center [475, 298] width 156 height 30
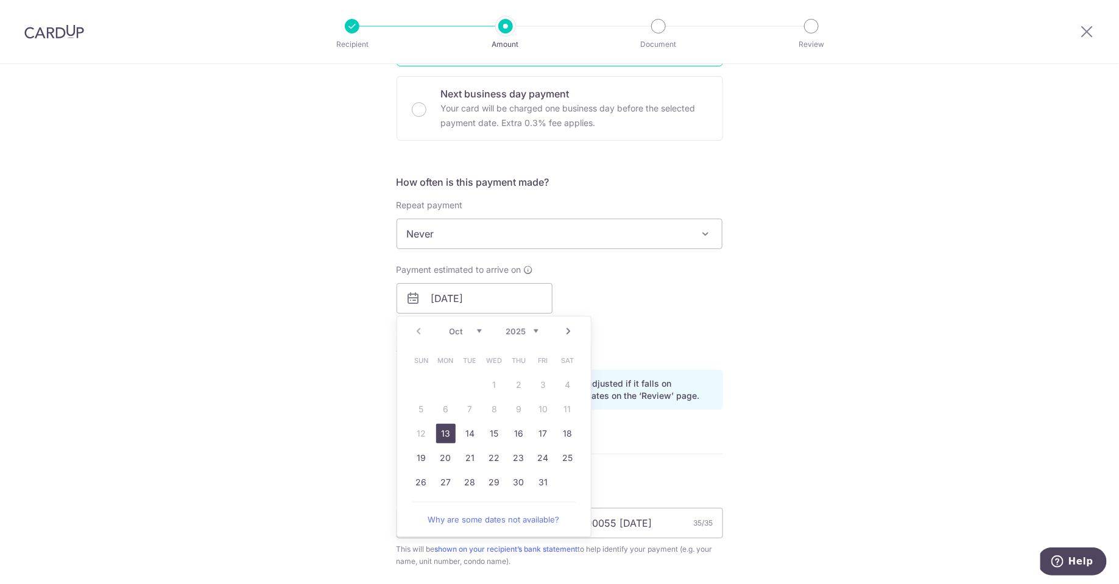
click at [450, 431] on link "13" at bounding box center [445, 433] width 19 height 19
type input "[DATE]"
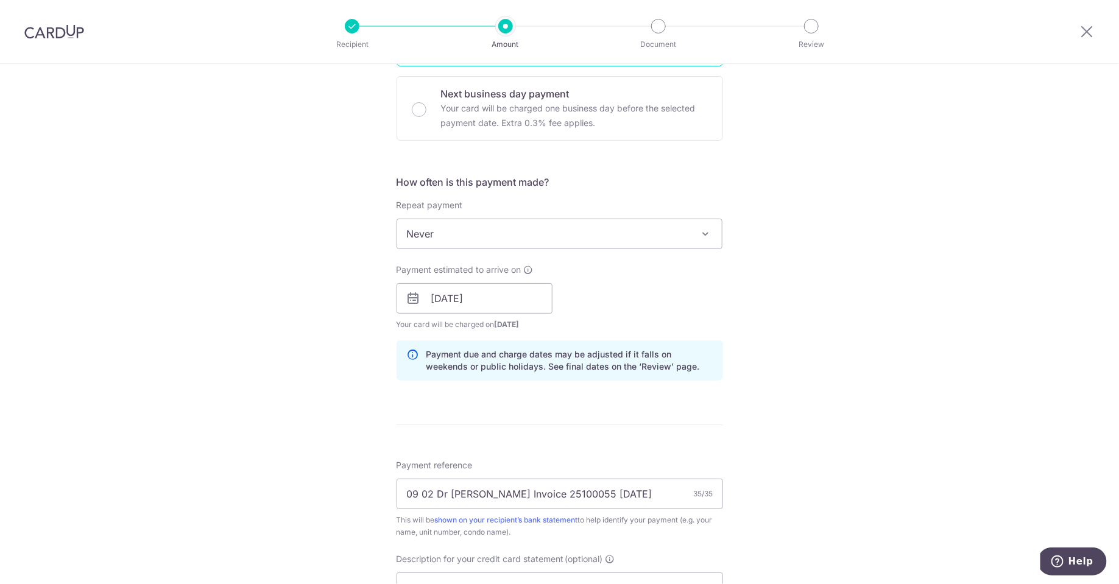
click at [820, 378] on div "Tell us more about your payment Enter payment amount SGD 9,798.97 9798.97 GST (…" at bounding box center [559, 347] width 1119 height 1288
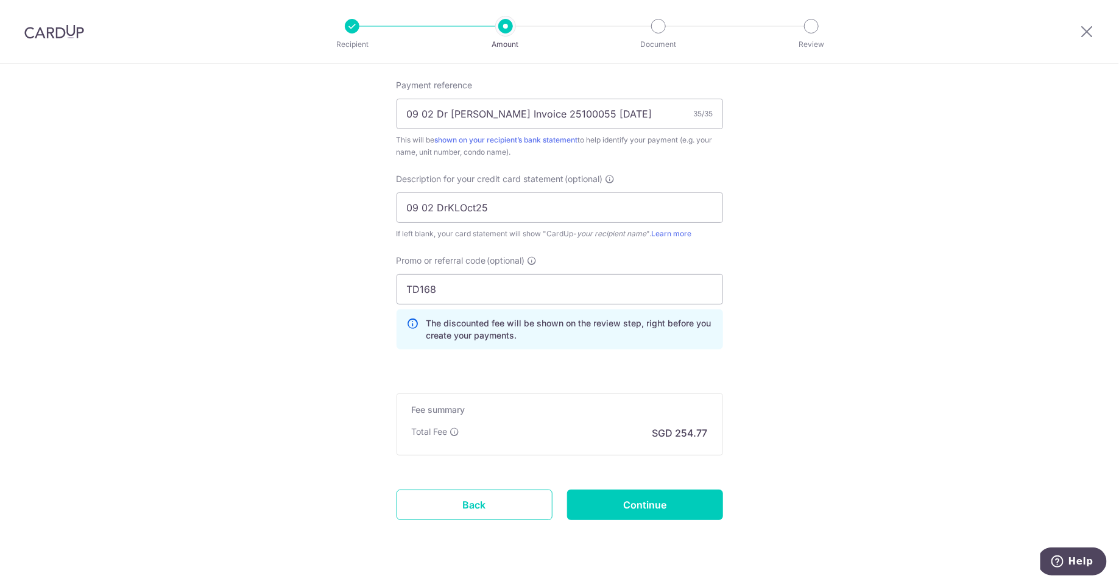
scroll to position [764, 0]
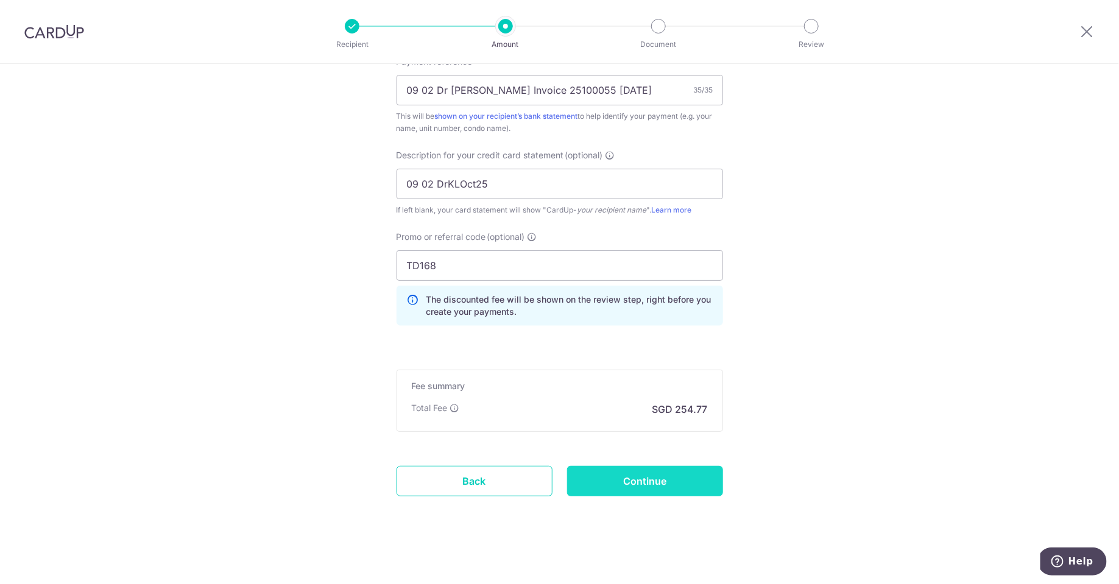
click at [668, 478] on input "Continue" at bounding box center [645, 481] width 156 height 30
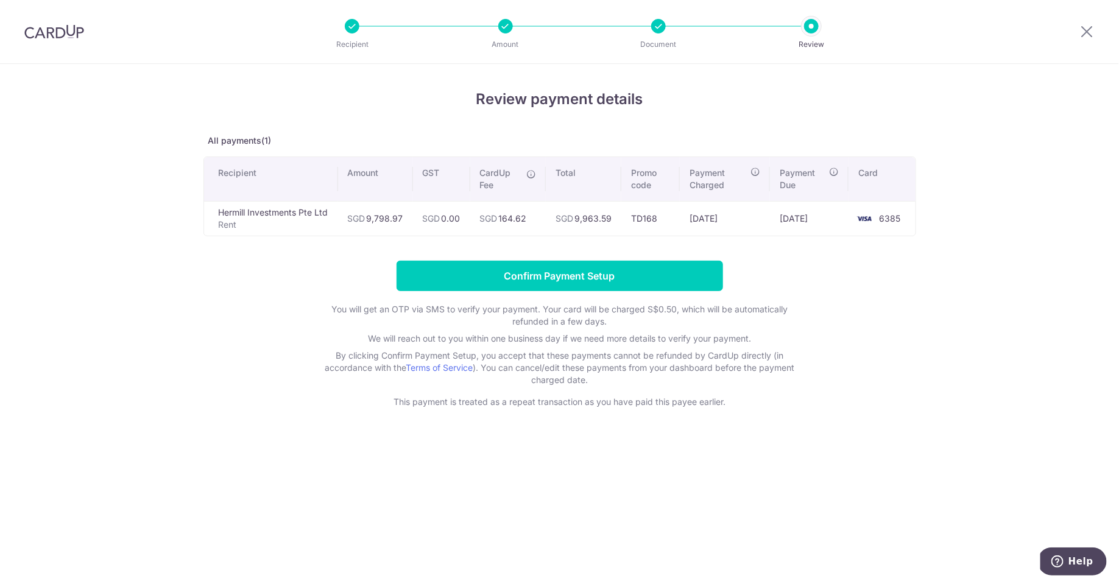
click at [953, 403] on div "Review payment details All payments(1) Recipient Amount GST CardUp Fee Total Pr…" at bounding box center [559, 324] width 1119 height 520
click at [748, 350] on p "By clicking Confirm Payment Setup, you accept that these payments cannot be ref…" at bounding box center [559, 368] width 487 height 37
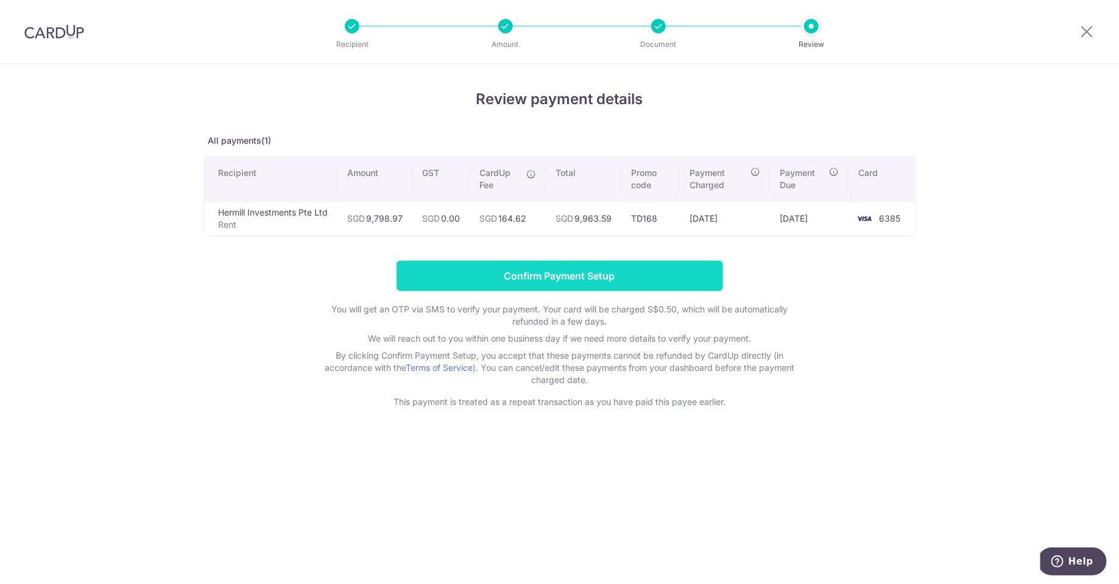
click at [694, 284] on input "Confirm Payment Setup" at bounding box center [560, 276] width 326 height 30
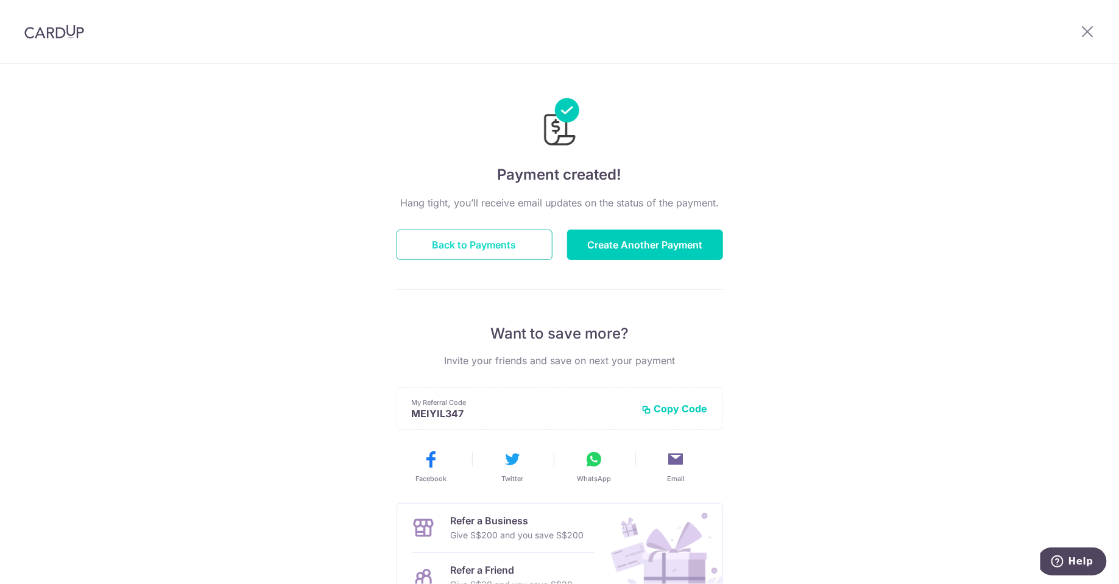
click at [523, 252] on button "Back to Payments" at bounding box center [475, 245] width 156 height 30
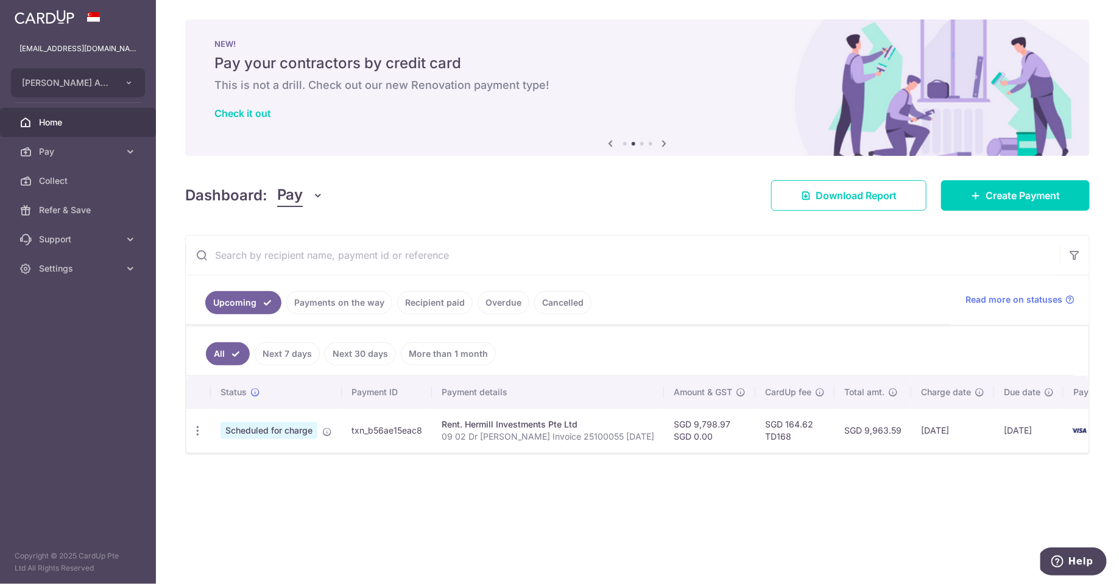
click at [362, 304] on link "Payments on the way" at bounding box center [339, 302] width 106 height 23
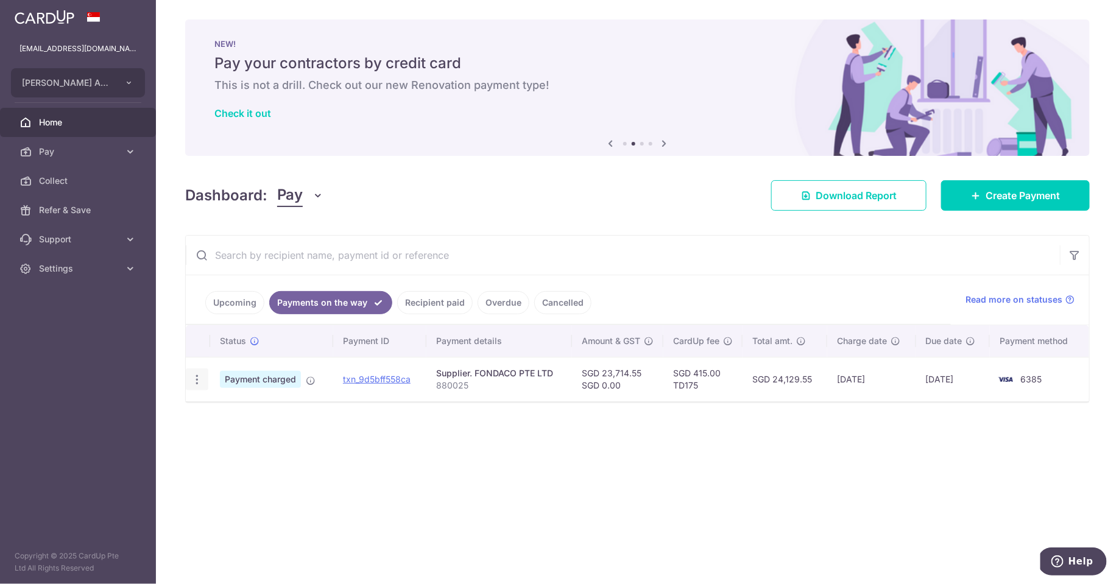
click at [194, 383] on icon "button" at bounding box center [197, 379] width 13 height 13
click at [93, 144] on link "Pay" at bounding box center [78, 151] width 156 height 29
